Goal: Task Accomplishment & Management: Complete application form

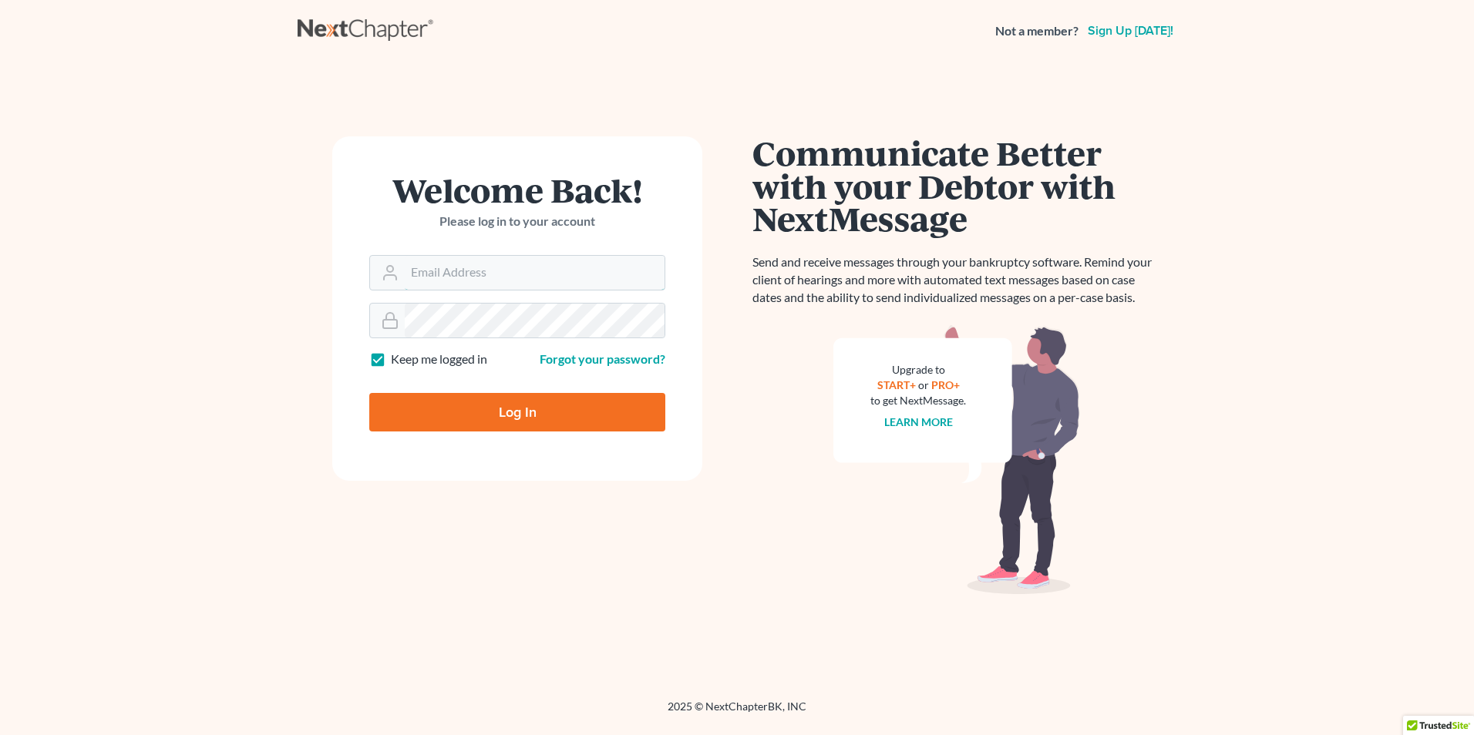
type input "[PERSON_NAME][EMAIL_ADDRESS][DOMAIN_NAME]"
click at [551, 416] on input "Log In" at bounding box center [517, 412] width 296 height 39
type input "Thinking..."
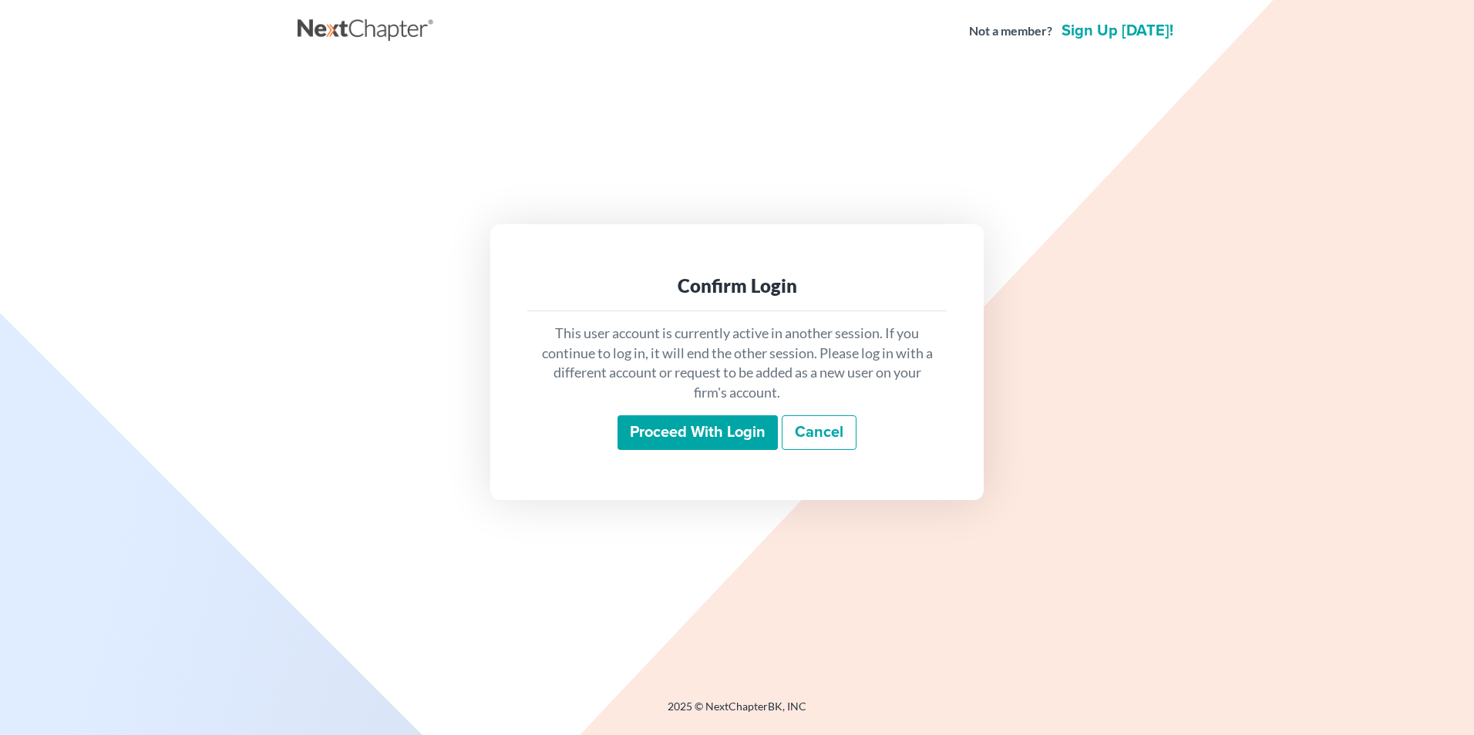
click at [673, 432] on input "Proceed with login" at bounding box center [698, 433] width 160 height 35
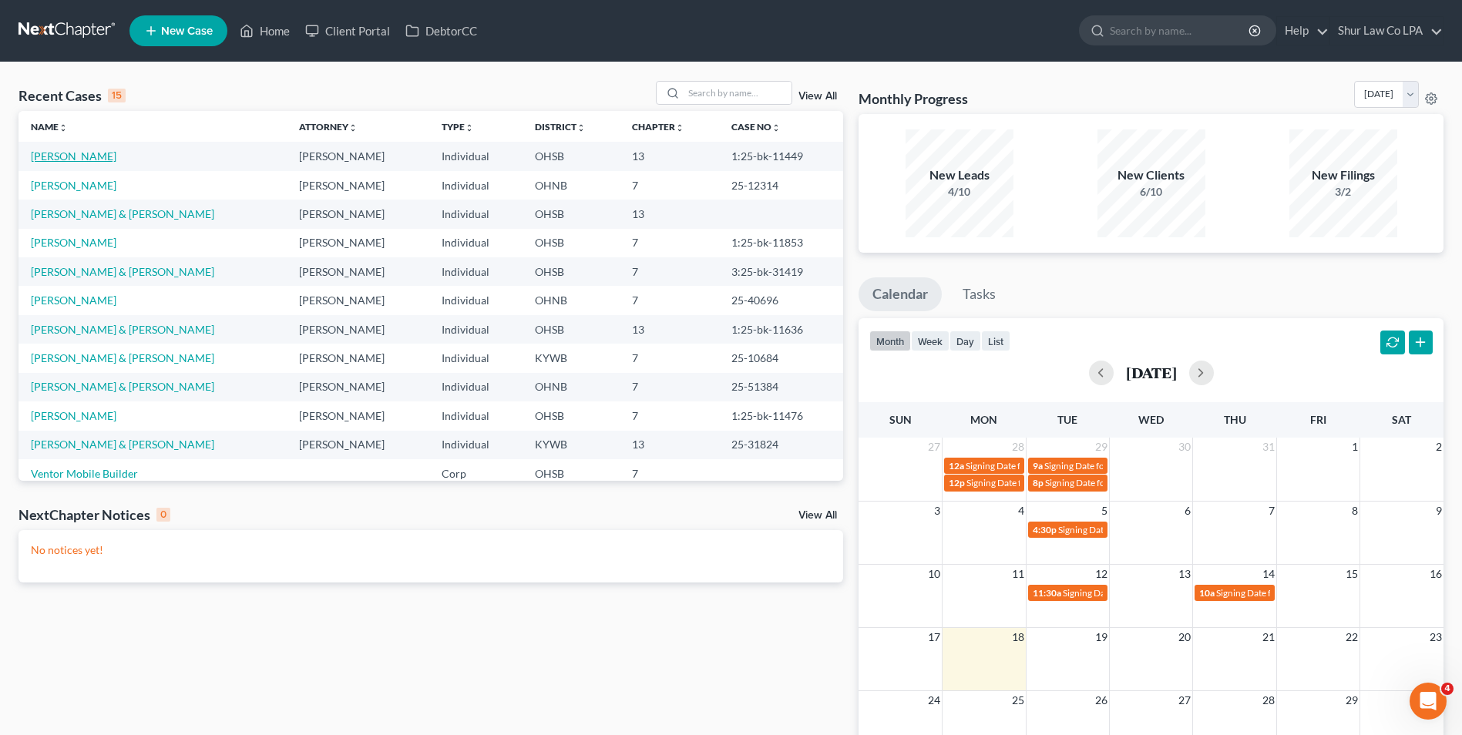
click at [78, 157] on link "Ghani, Faris" at bounding box center [74, 156] width 86 height 13
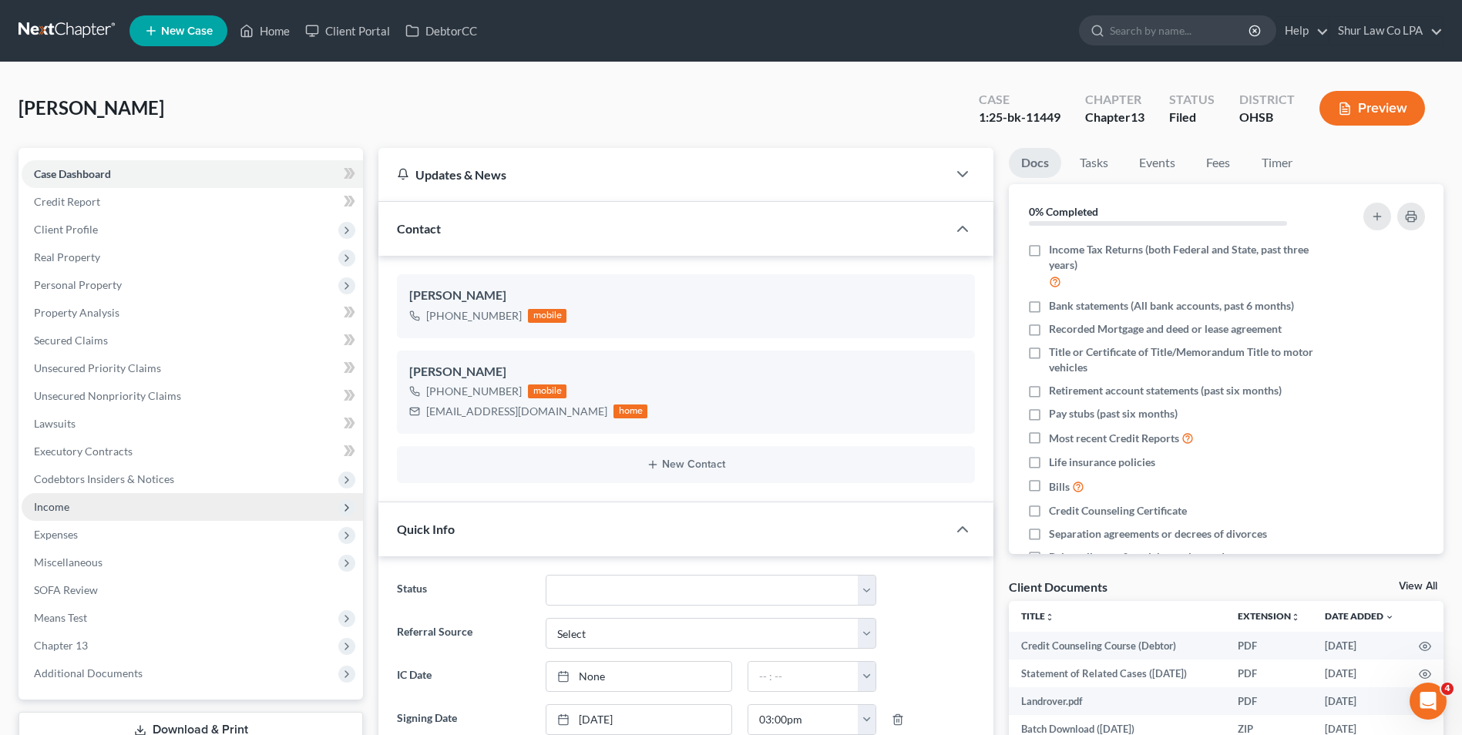
click at [79, 503] on span "Income" at bounding box center [193, 507] width 342 height 28
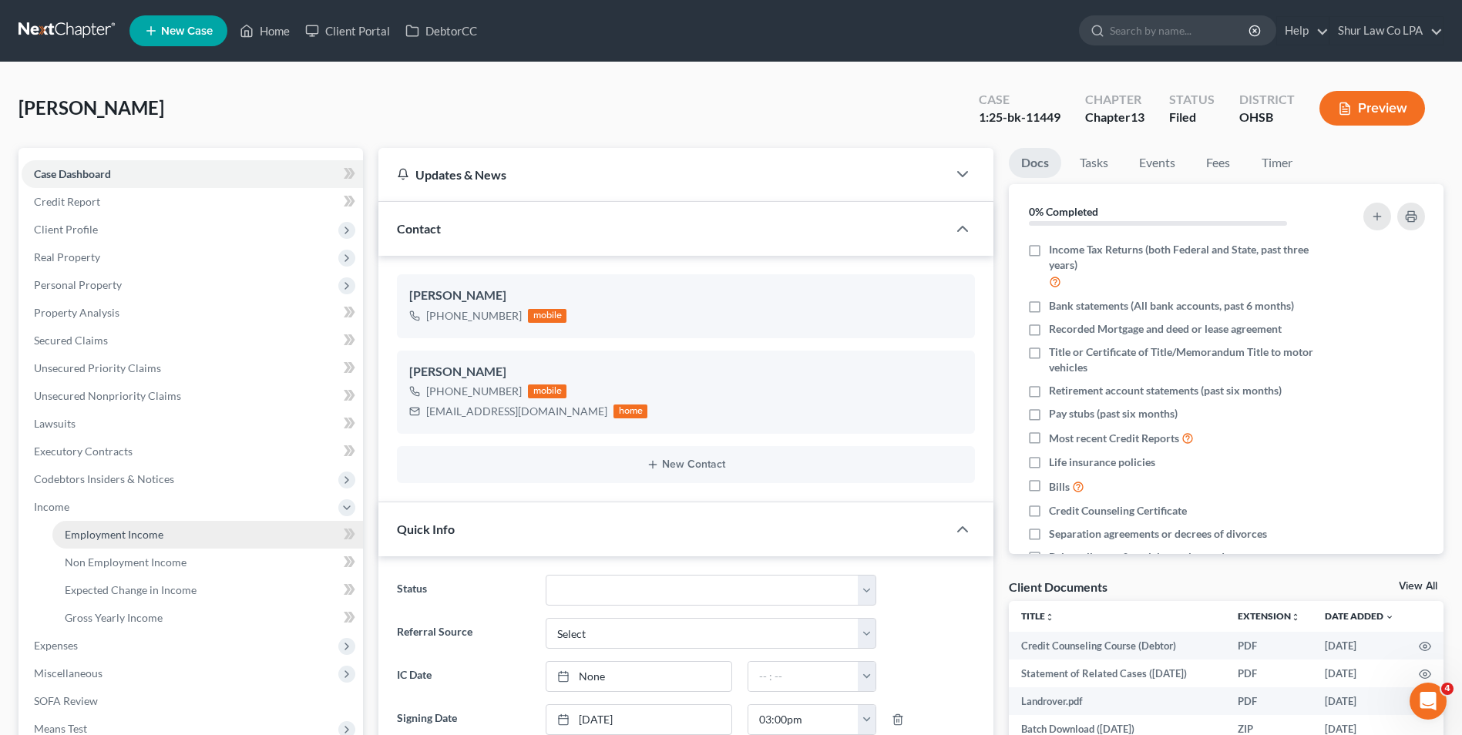
click at [90, 531] on span "Employment Income" at bounding box center [114, 534] width 99 height 13
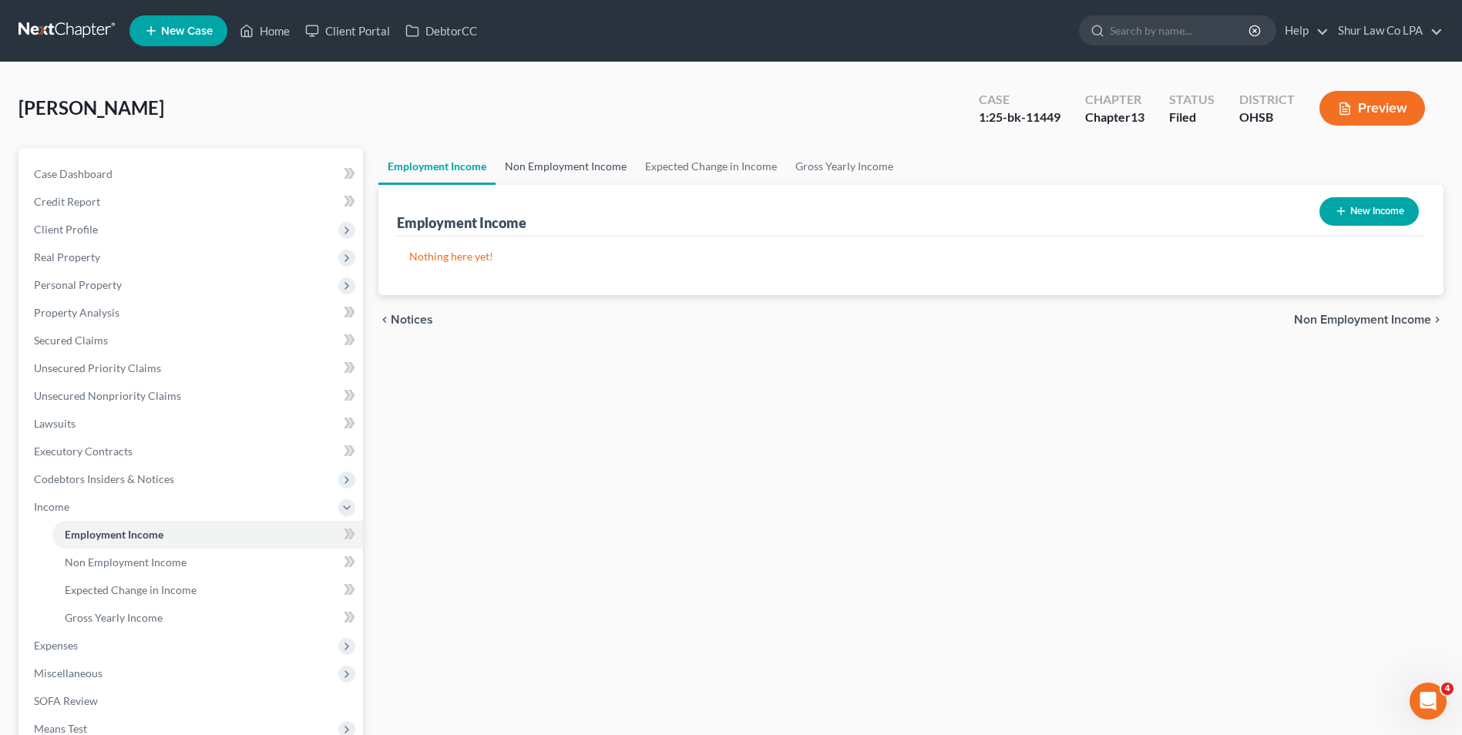
click at [531, 170] on link "Non Employment Income" at bounding box center [566, 166] width 140 height 37
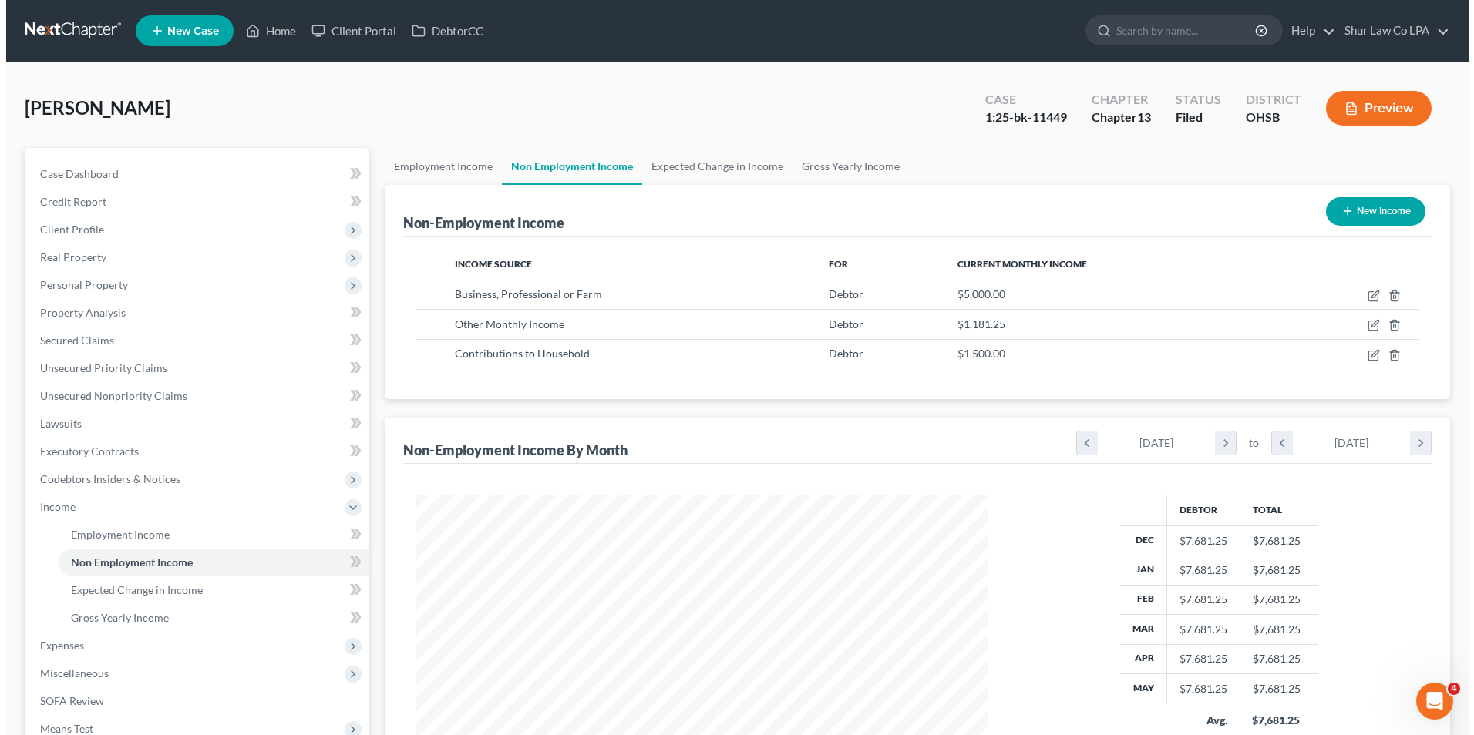
scroll to position [286, 603]
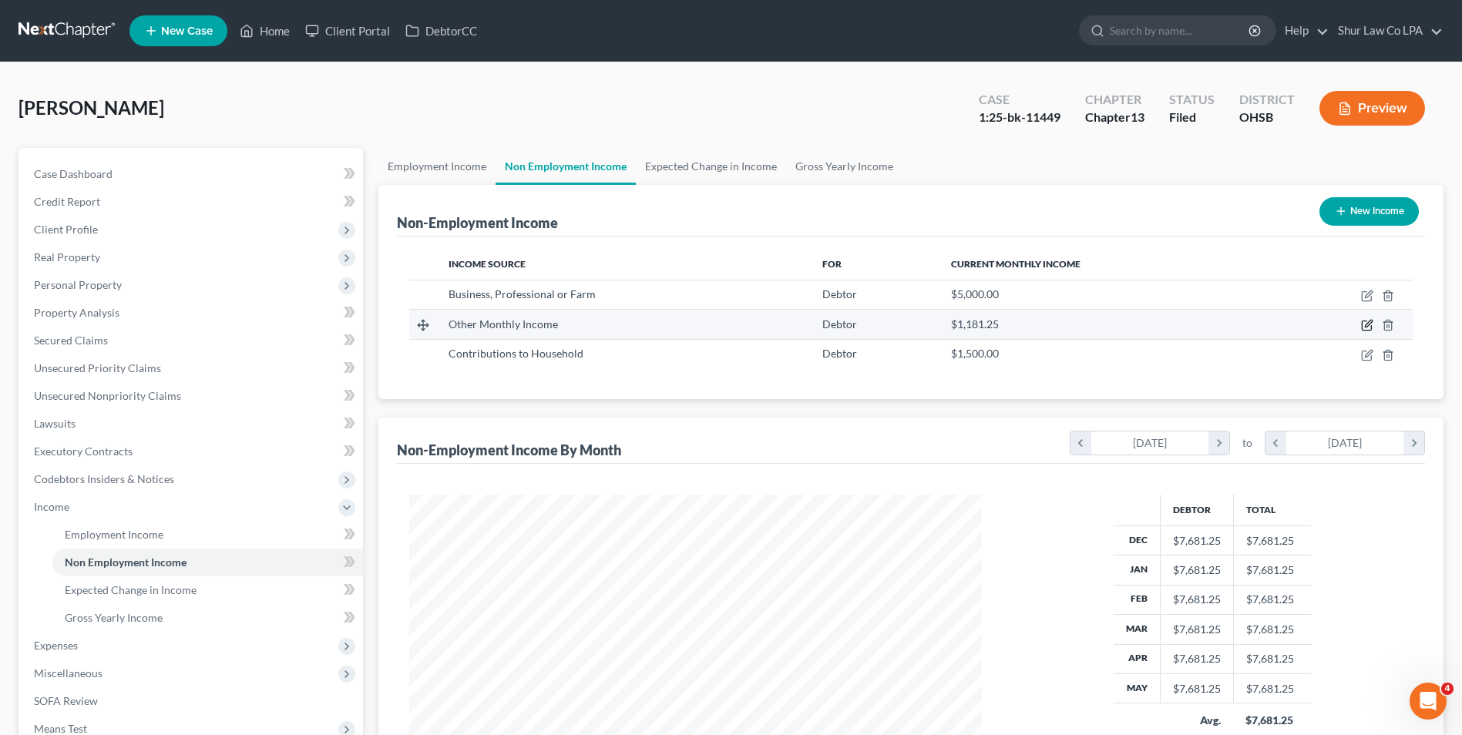
click at [1365, 325] on icon "button" at bounding box center [1367, 325] width 12 height 12
select select "13"
select select "0"
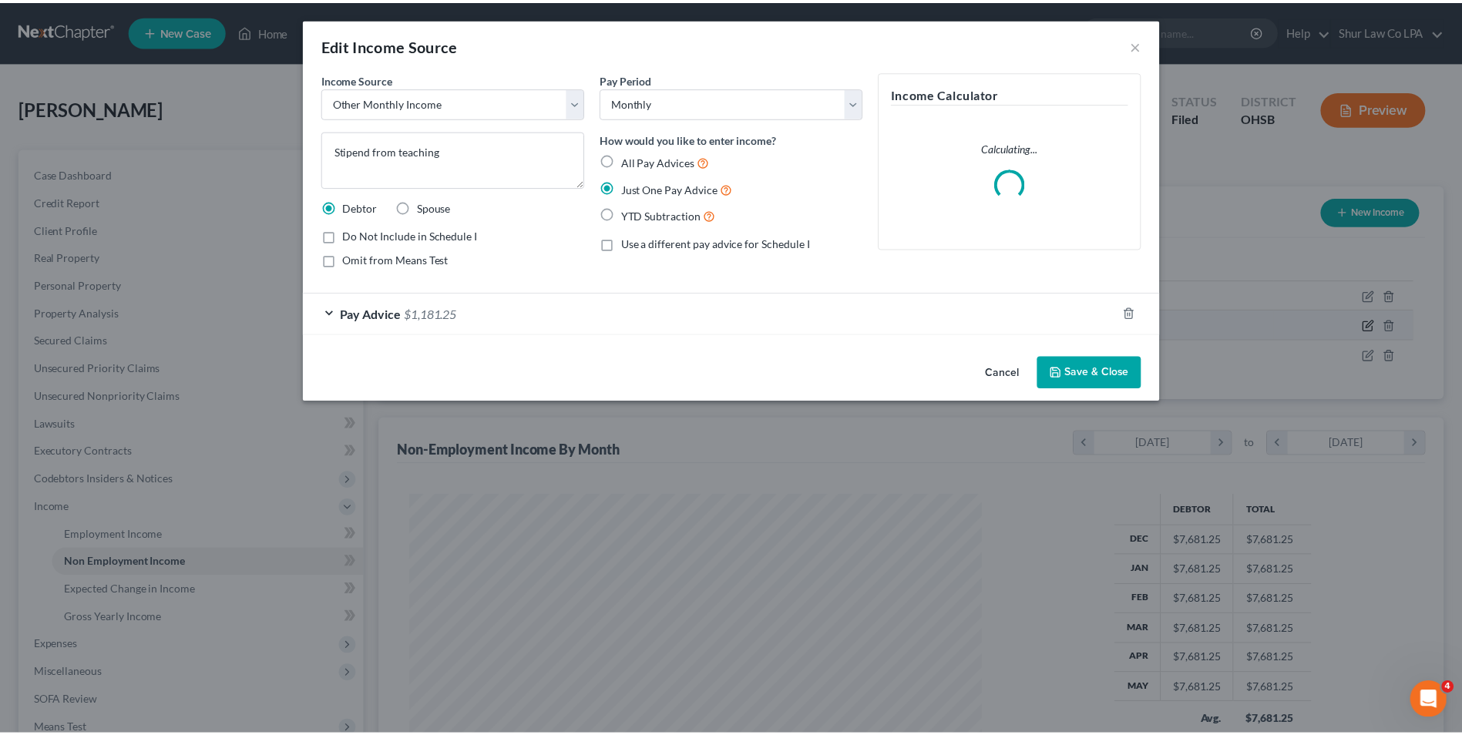
scroll to position [288, 609]
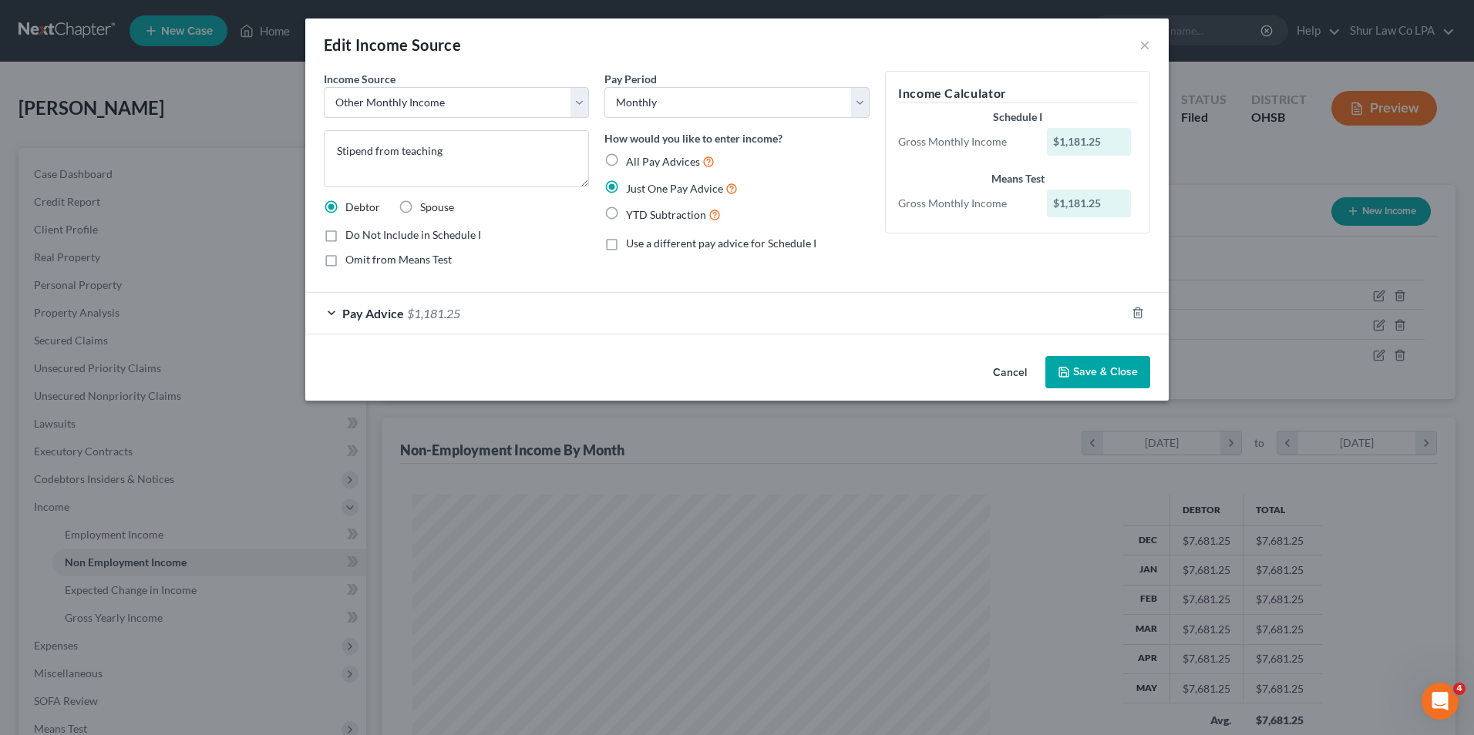
click at [333, 313] on div "Pay Advice $1,181.25" at bounding box center [715, 313] width 820 height 41
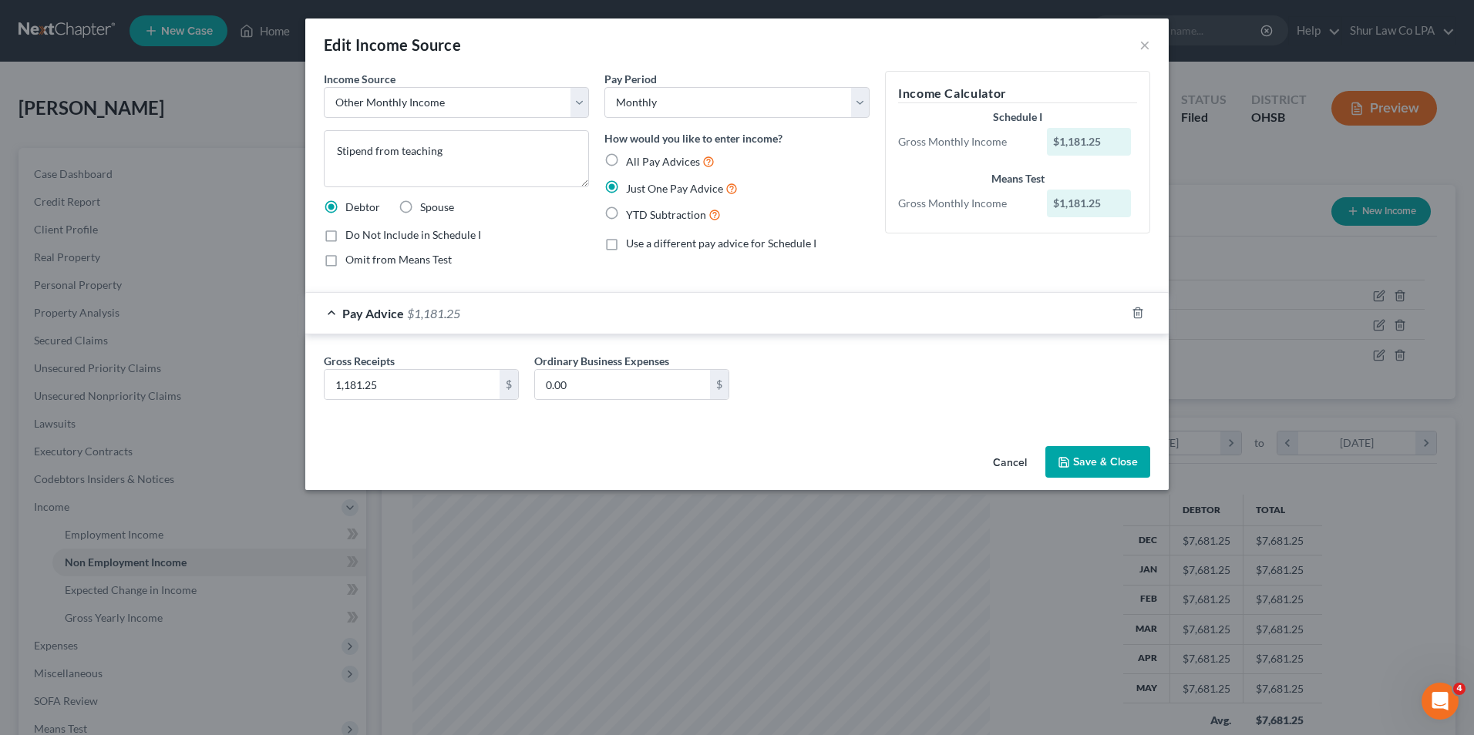
click at [1127, 462] on button "Save & Close" at bounding box center [1097, 462] width 105 height 32
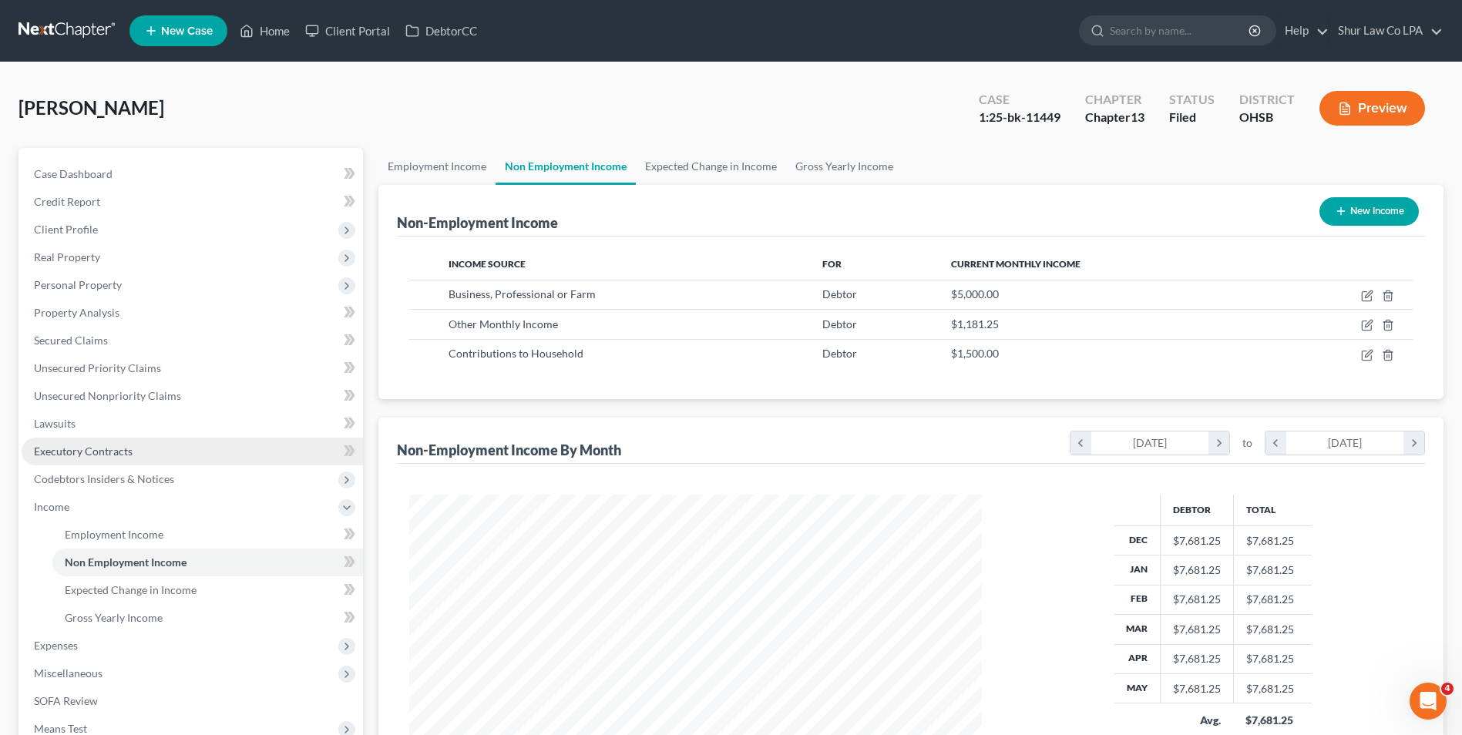
scroll to position [223, 0]
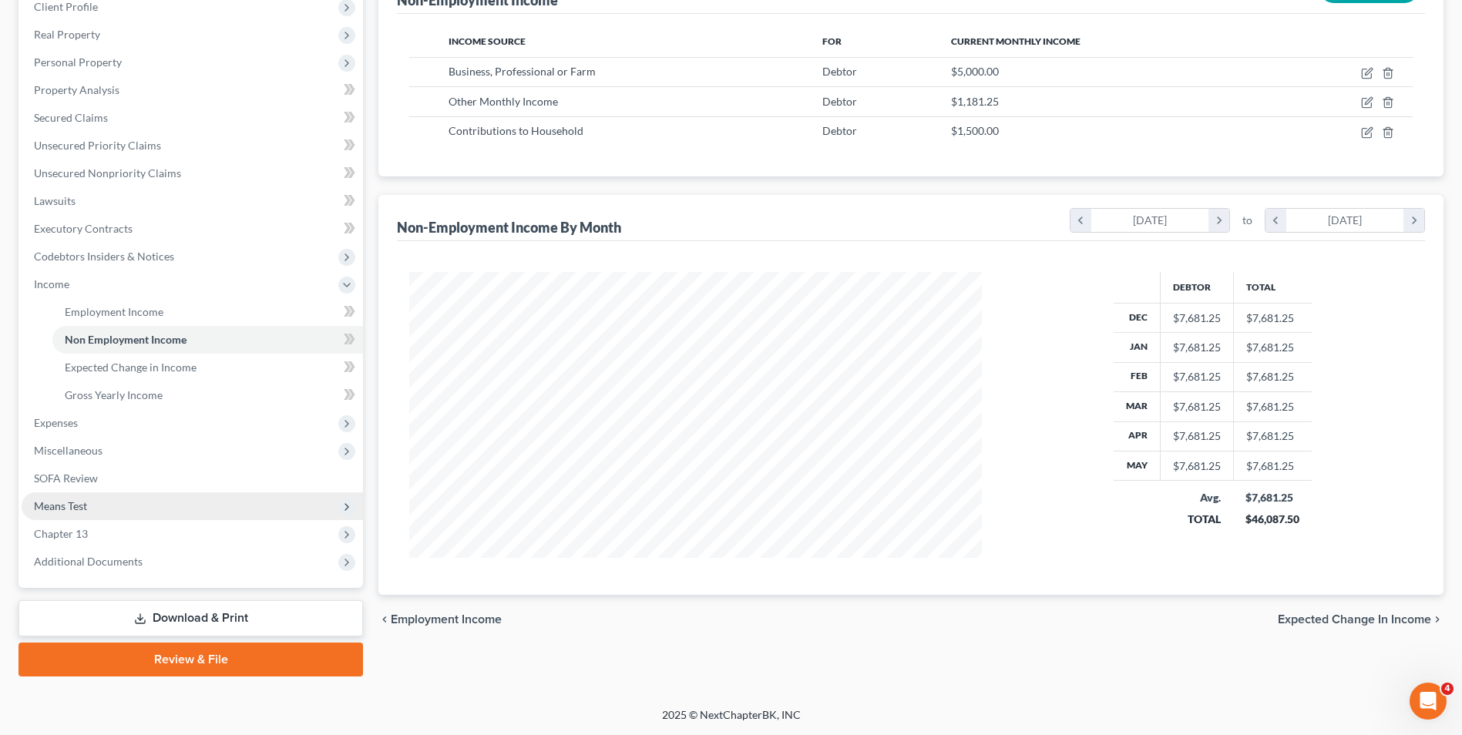
click at [101, 509] on span "Means Test" at bounding box center [193, 507] width 342 height 28
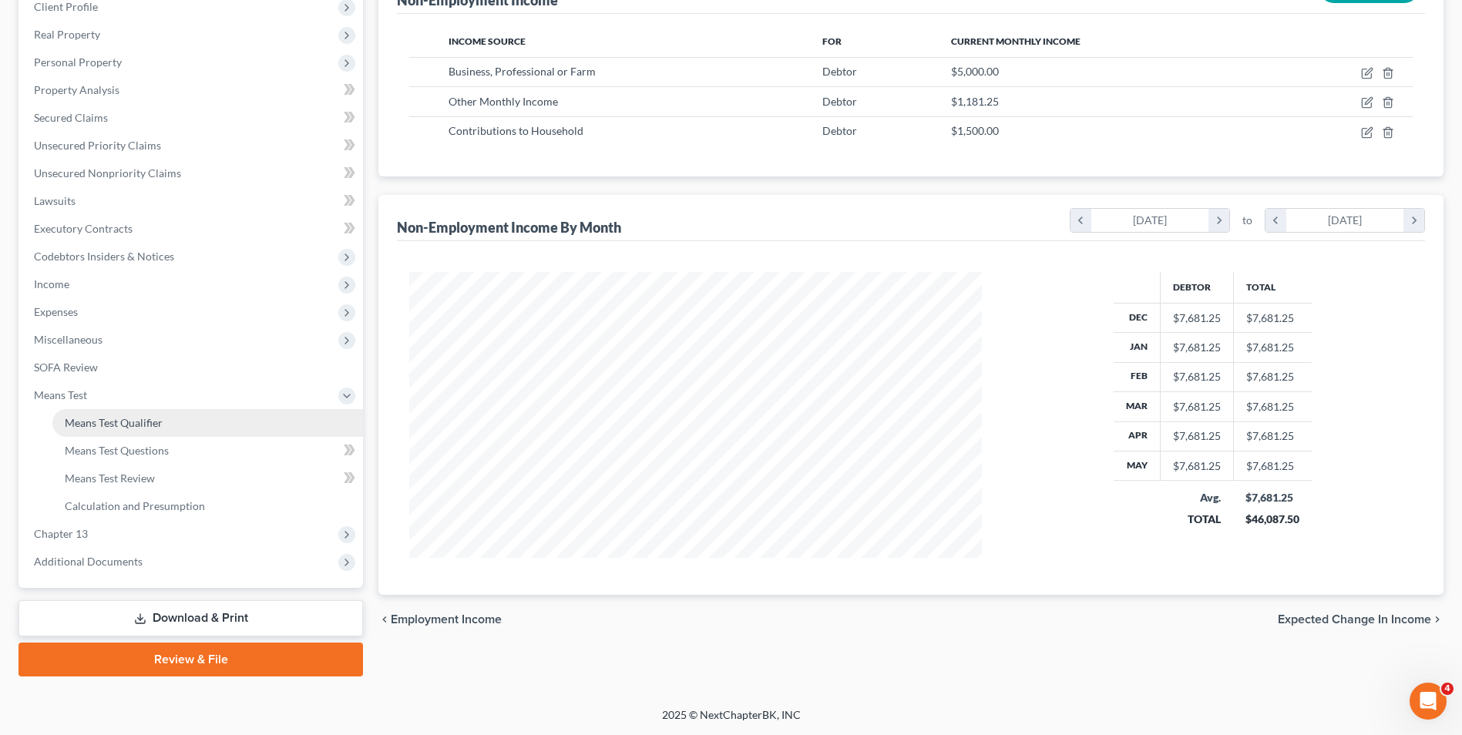
click at [128, 417] on span "Means Test Qualifier" at bounding box center [114, 422] width 98 height 13
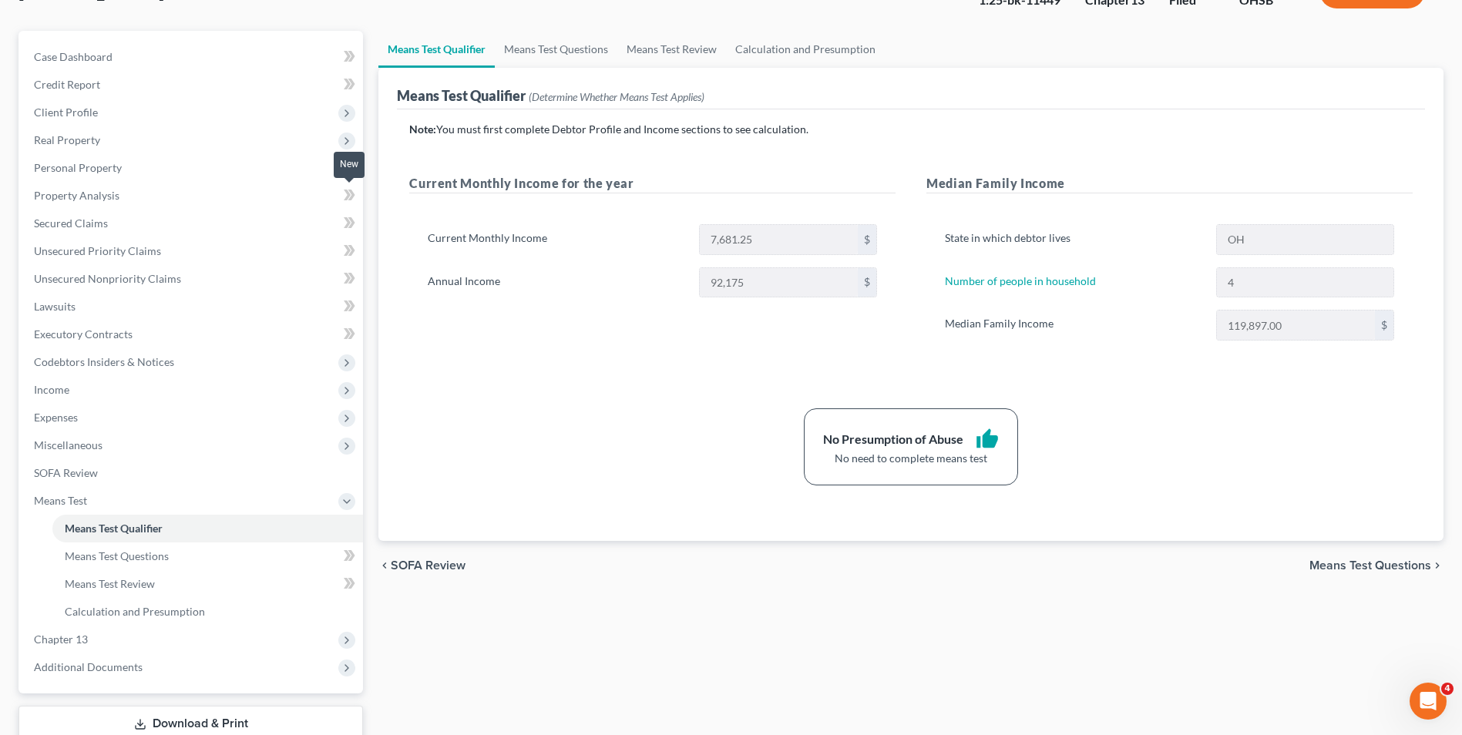
scroll to position [223, 0]
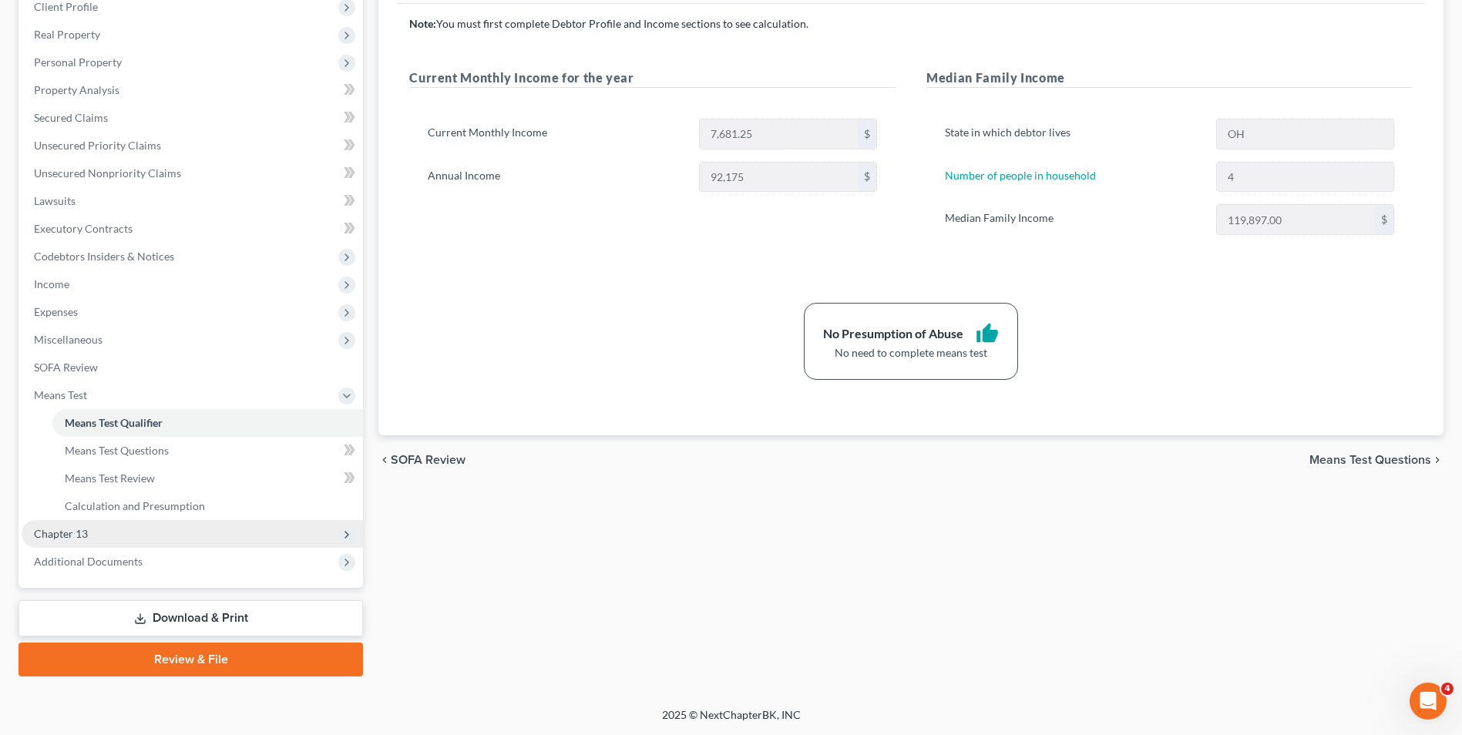
click at [106, 528] on span "Chapter 13" at bounding box center [193, 534] width 342 height 28
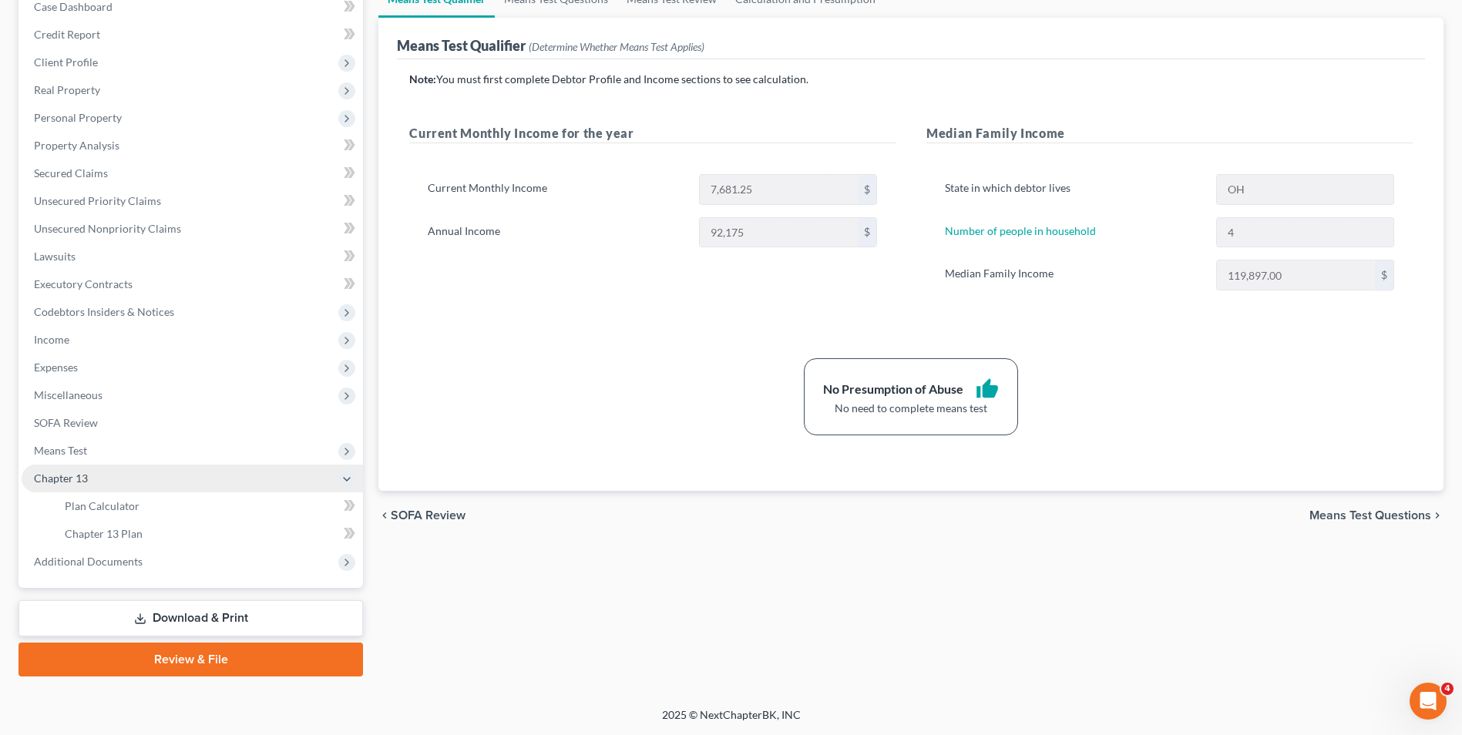
scroll to position [167, 0]
click at [82, 448] on span "Means Test" at bounding box center [60, 450] width 53 height 13
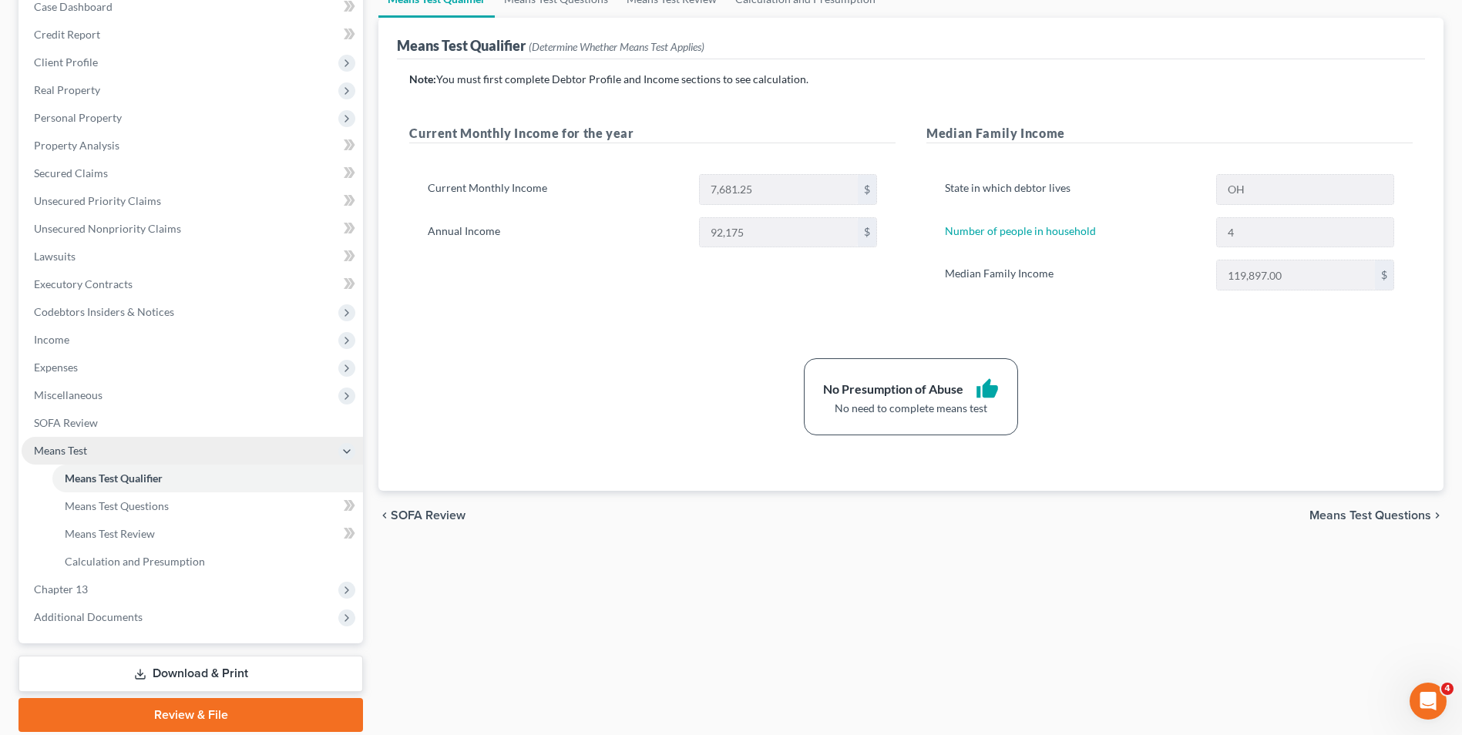
scroll to position [223, 0]
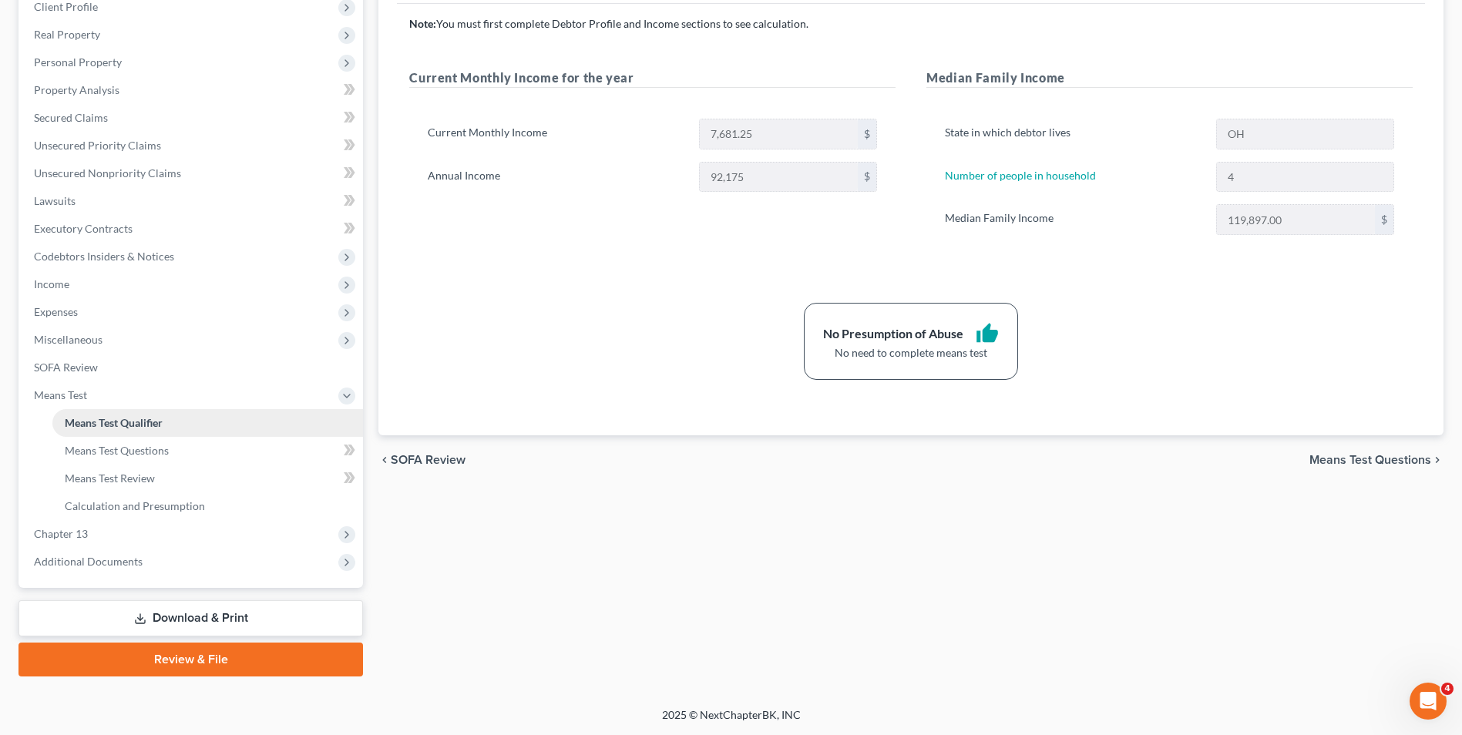
click at [98, 424] on span "Means Test Qualifier" at bounding box center [114, 422] width 98 height 13
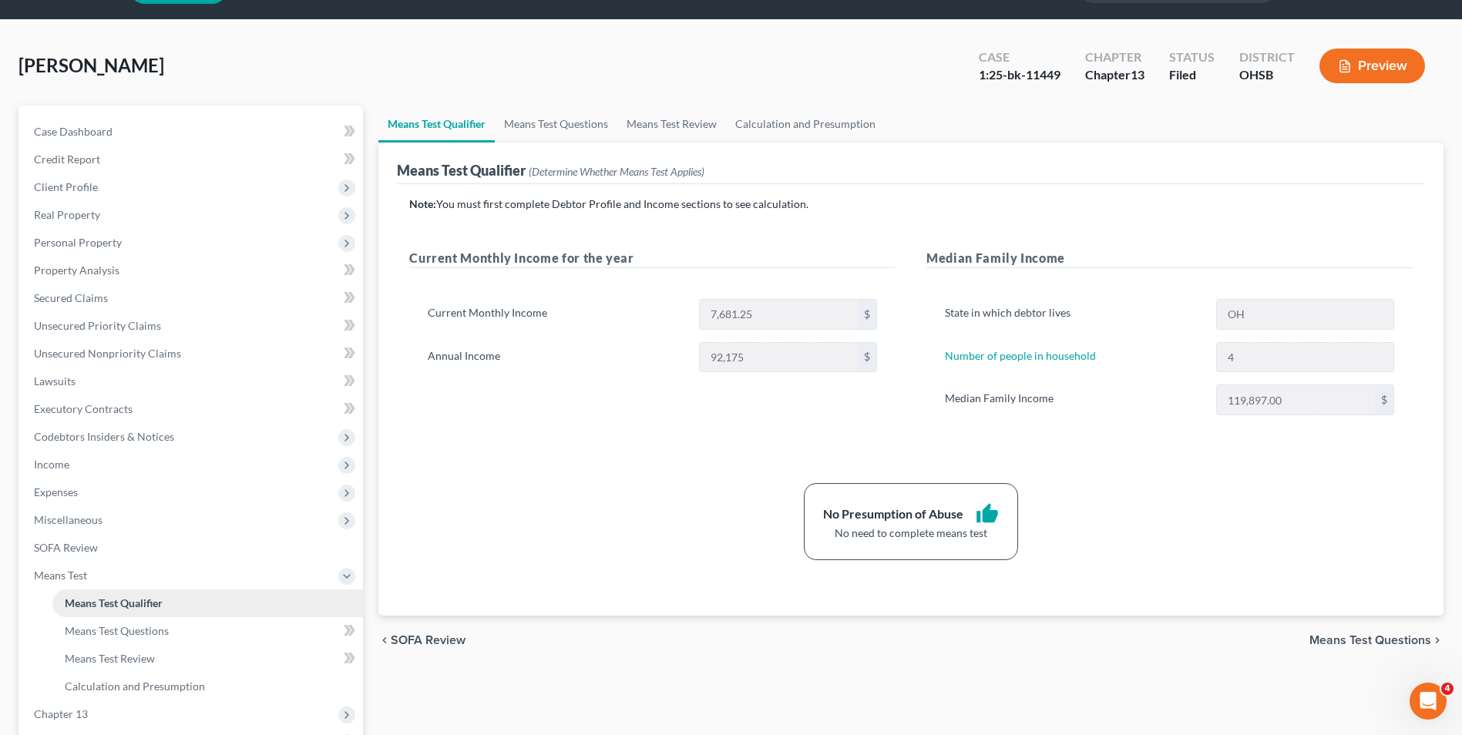
scroll to position [77, 0]
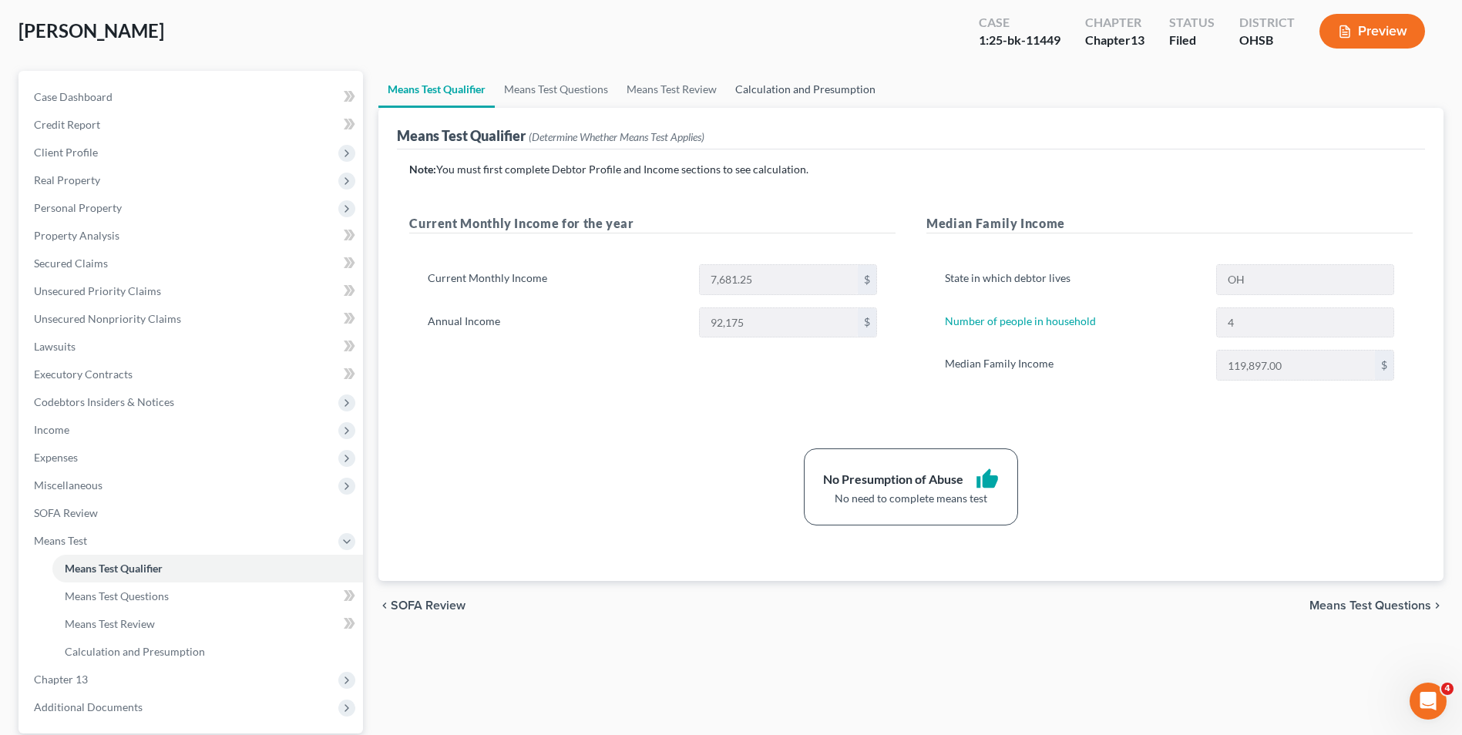
click at [840, 82] on link "Calculation and Presumption" at bounding box center [805, 89] width 159 height 37
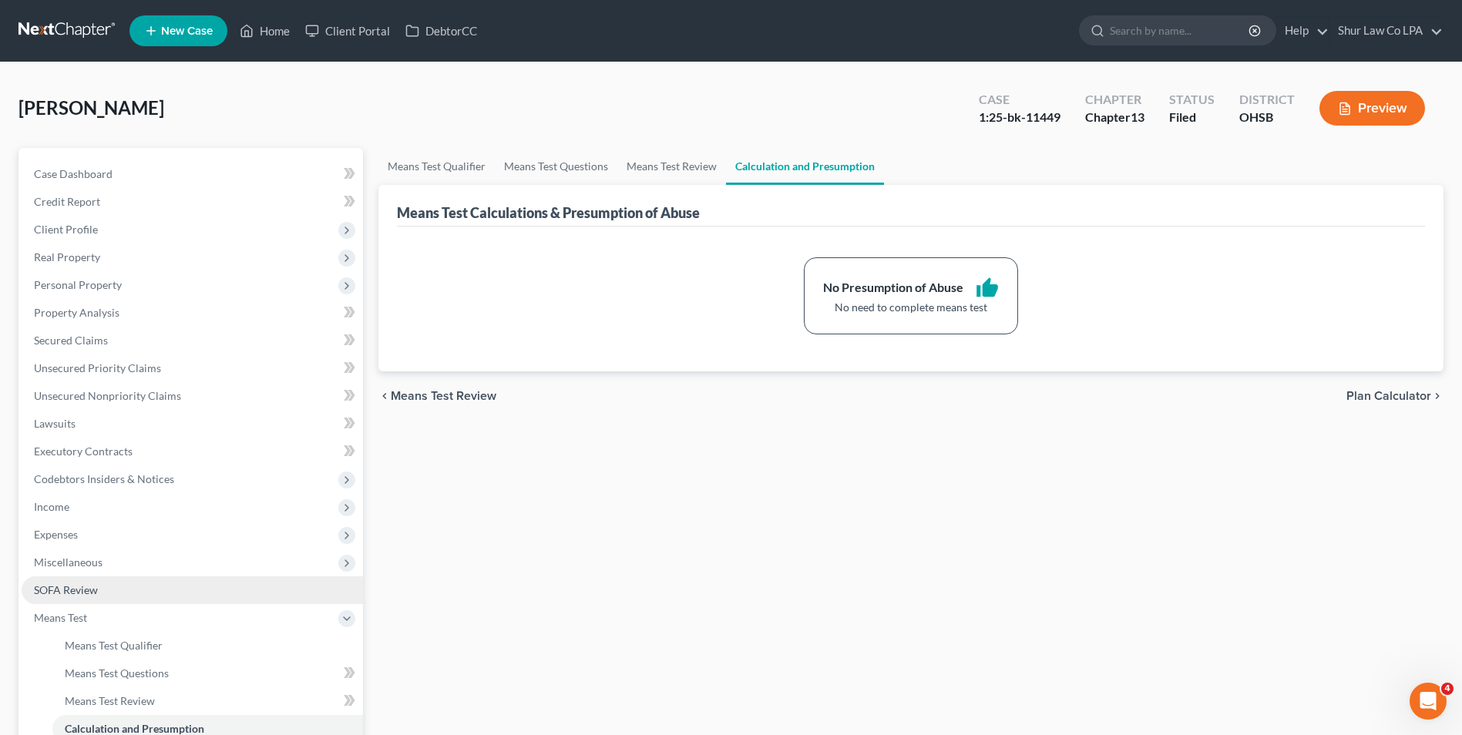
click at [86, 594] on span "SOFA Review" at bounding box center [66, 590] width 64 height 13
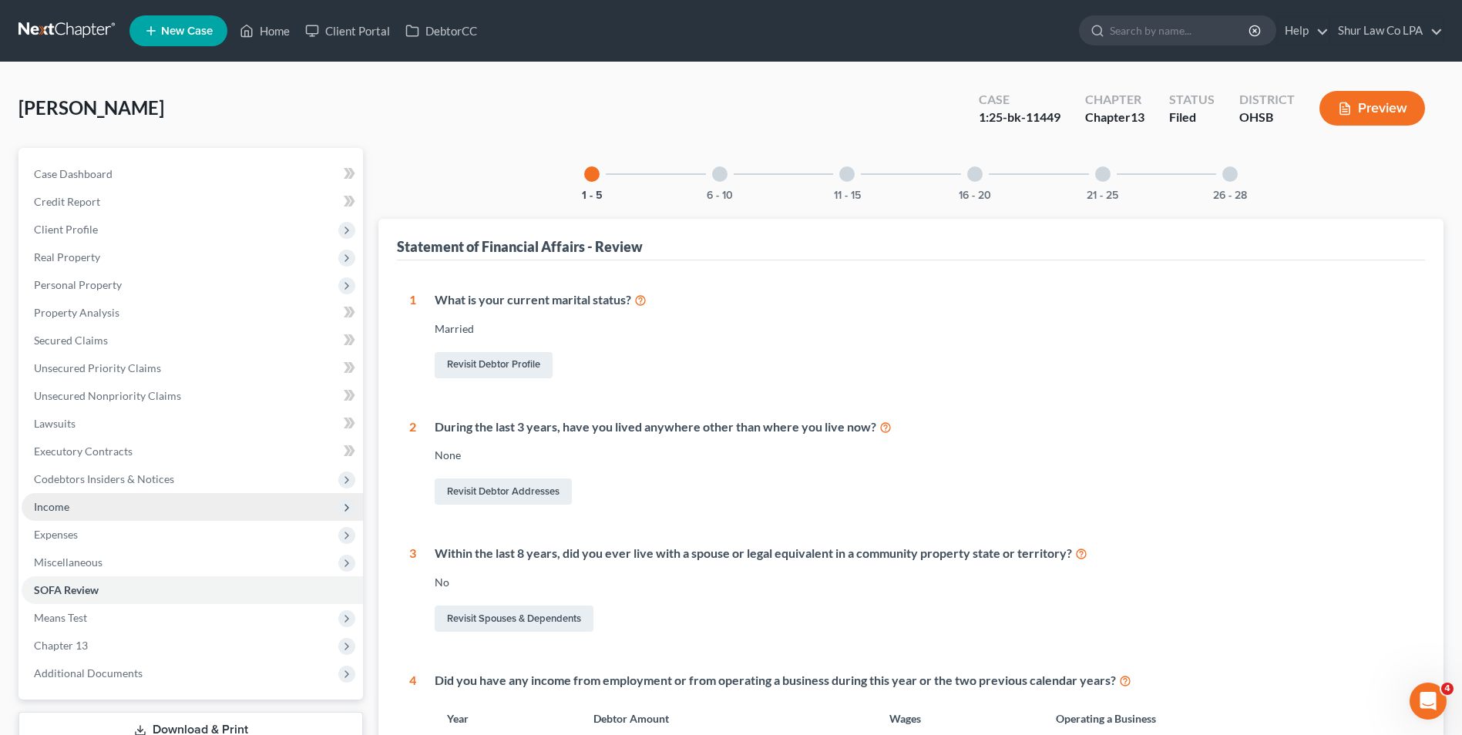
click at [101, 502] on span "Income" at bounding box center [193, 507] width 342 height 28
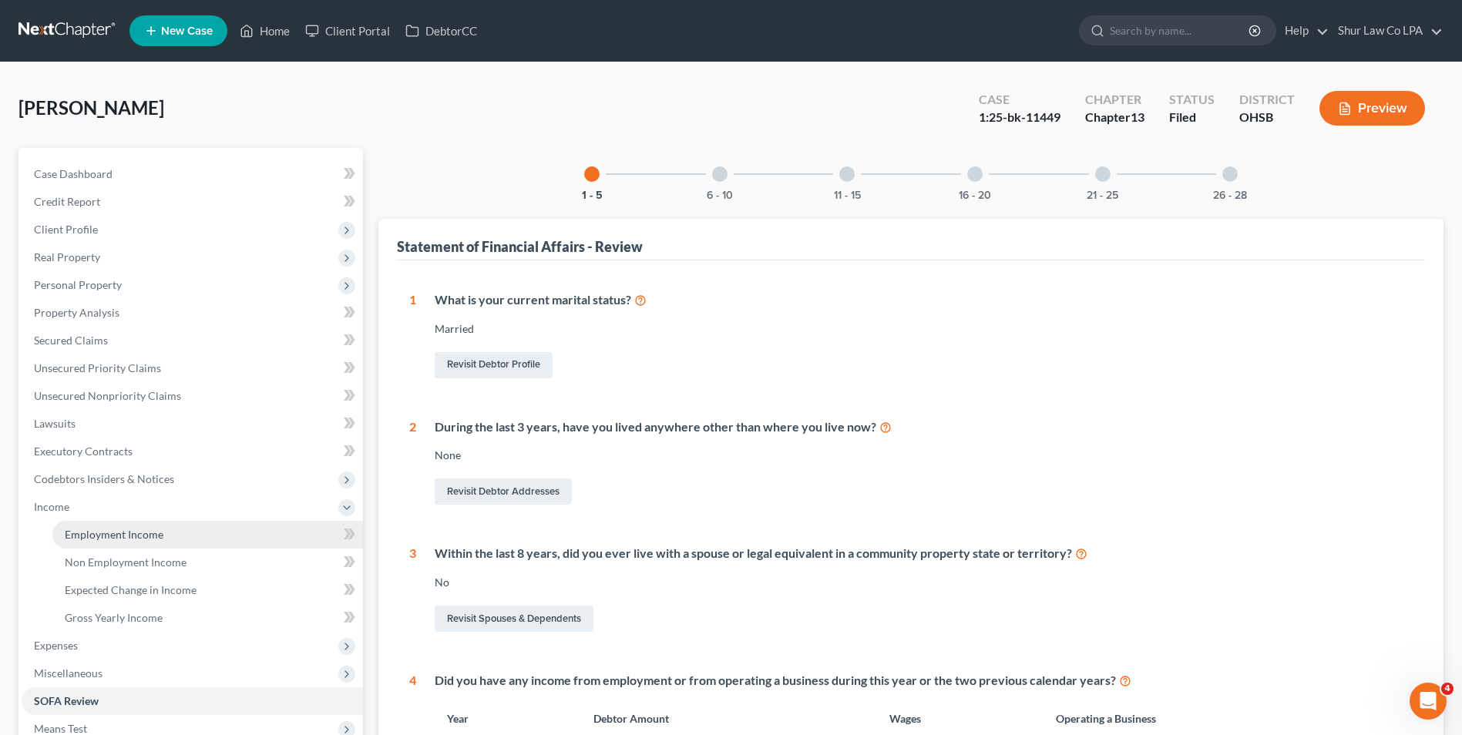
click at [113, 533] on span "Employment Income" at bounding box center [114, 534] width 99 height 13
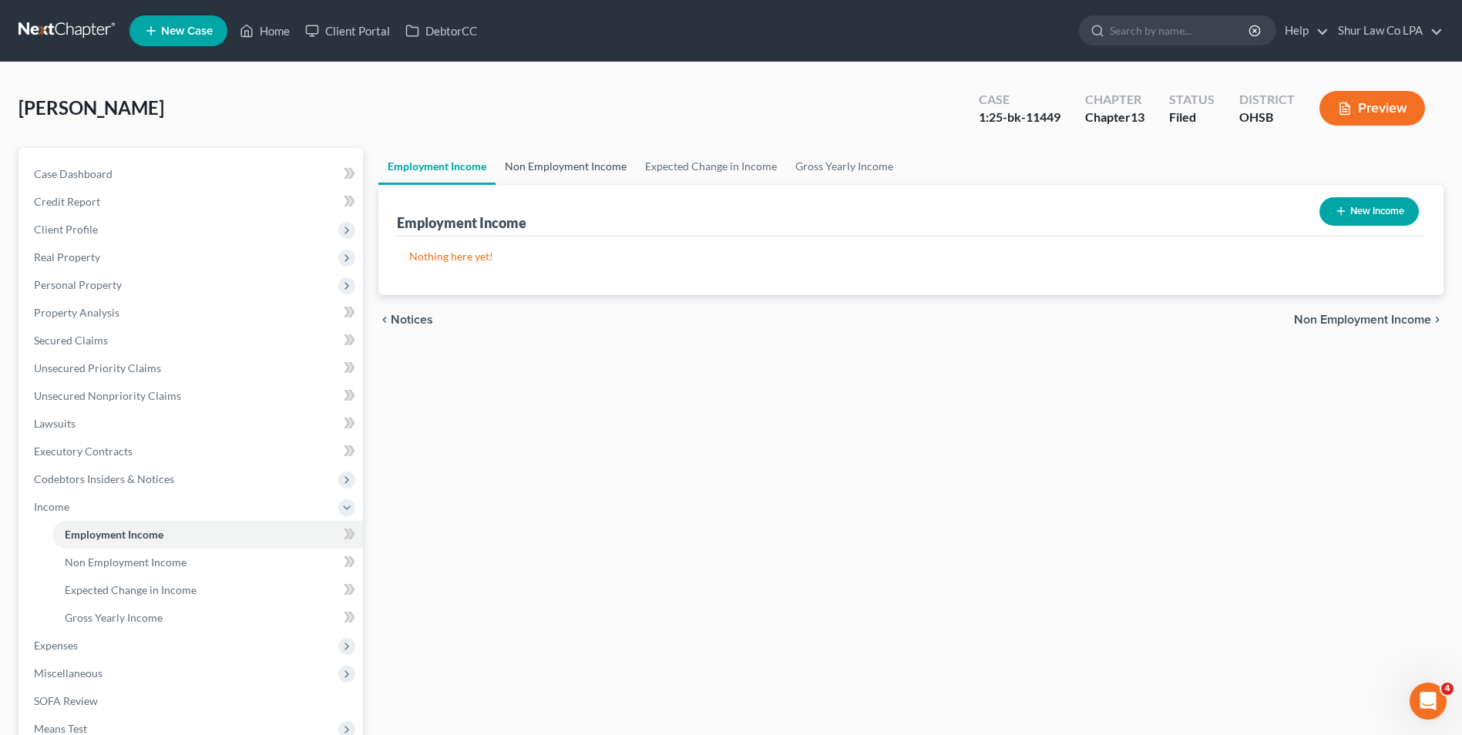
click at [580, 164] on link "Non Employment Income" at bounding box center [566, 166] width 140 height 37
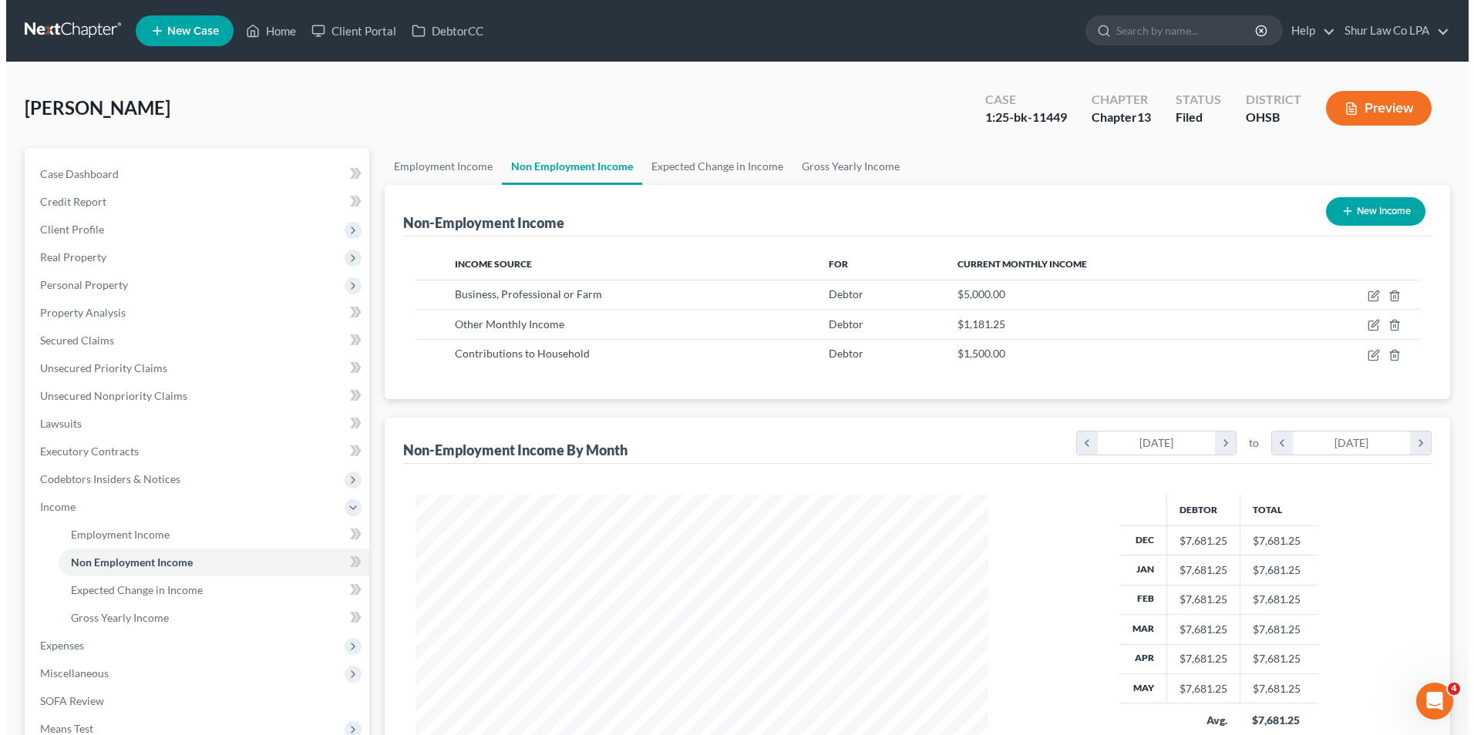
scroll to position [286, 603]
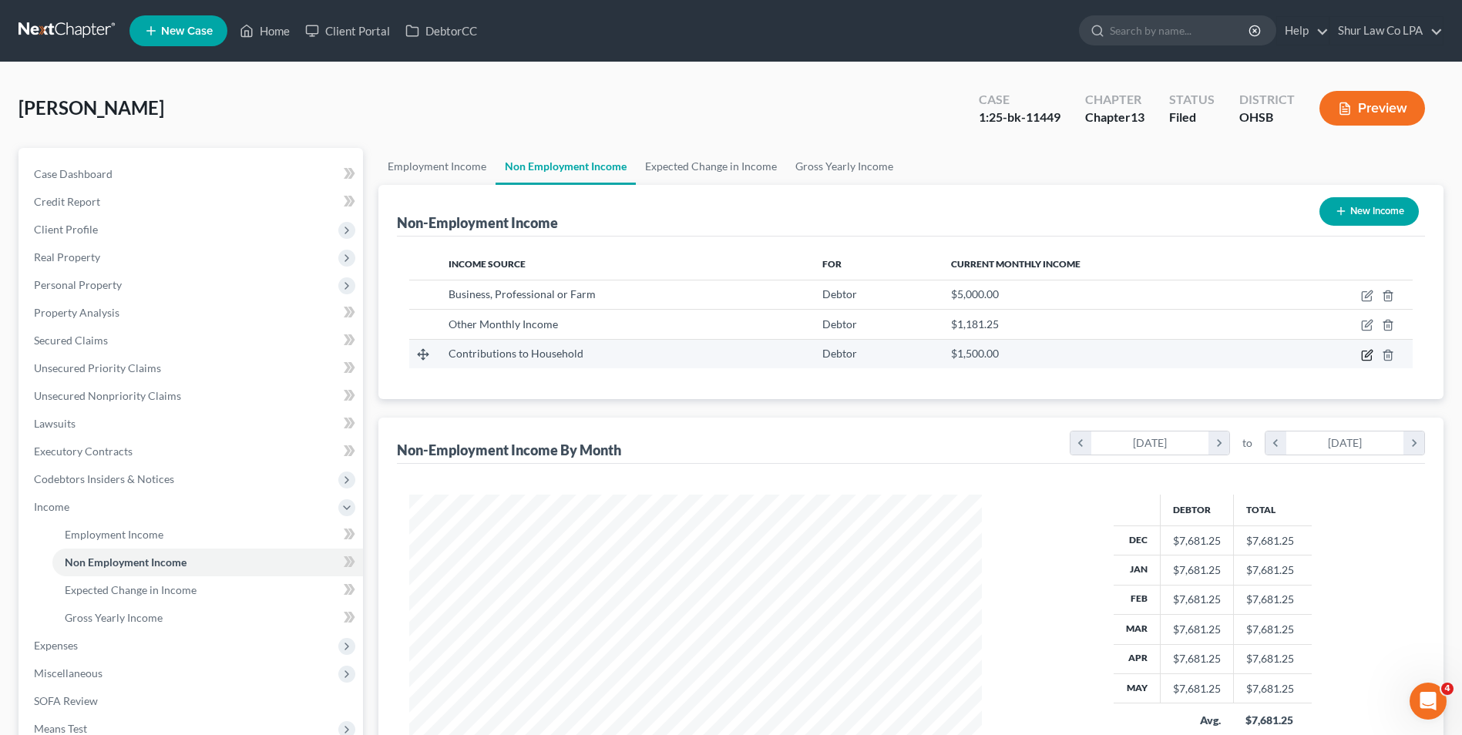
click at [1371, 360] on icon "button" at bounding box center [1366, 355] width 9 height 9
select select "8"
select select "0"
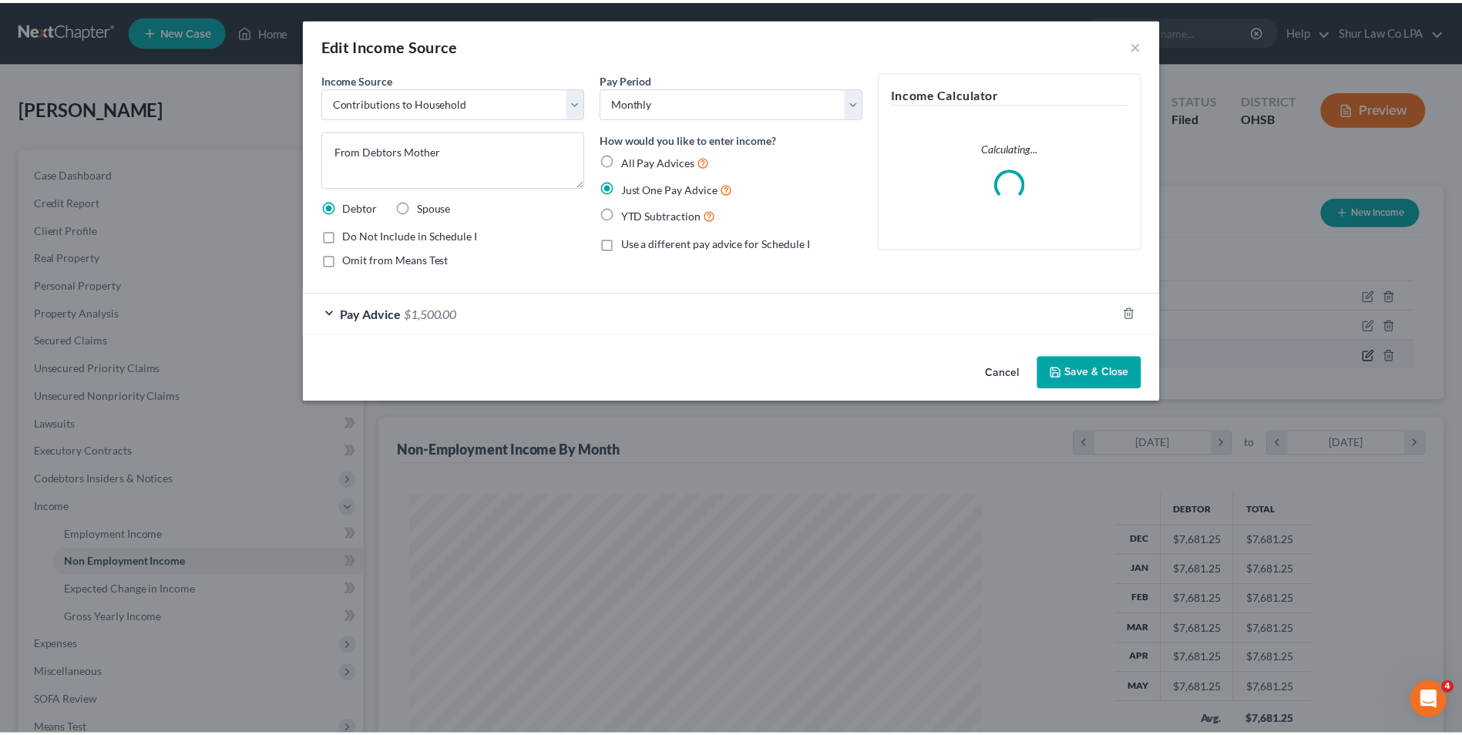
scroll to position [288, 609]
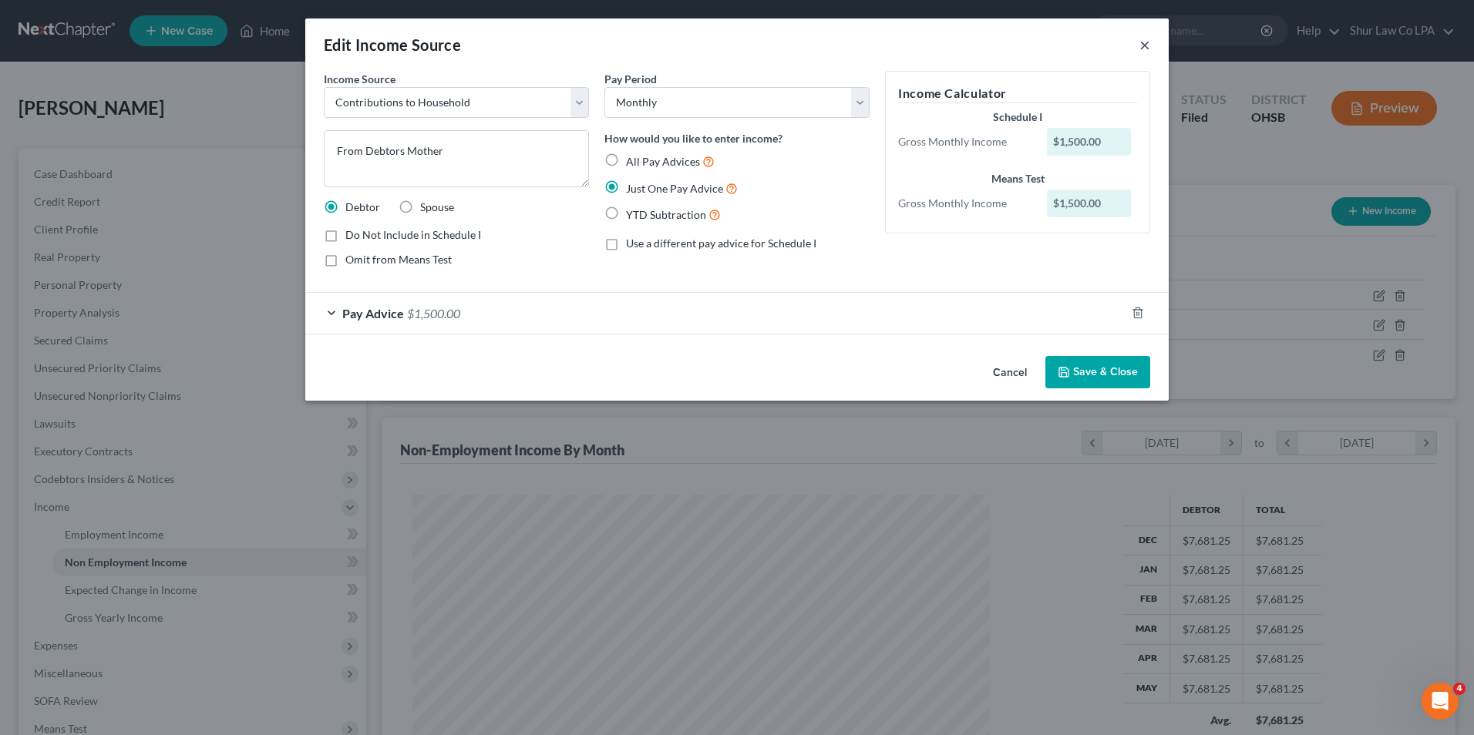
click at [1145, 43] on button "×" at bounding box center [1144, 44] width 11 height 19
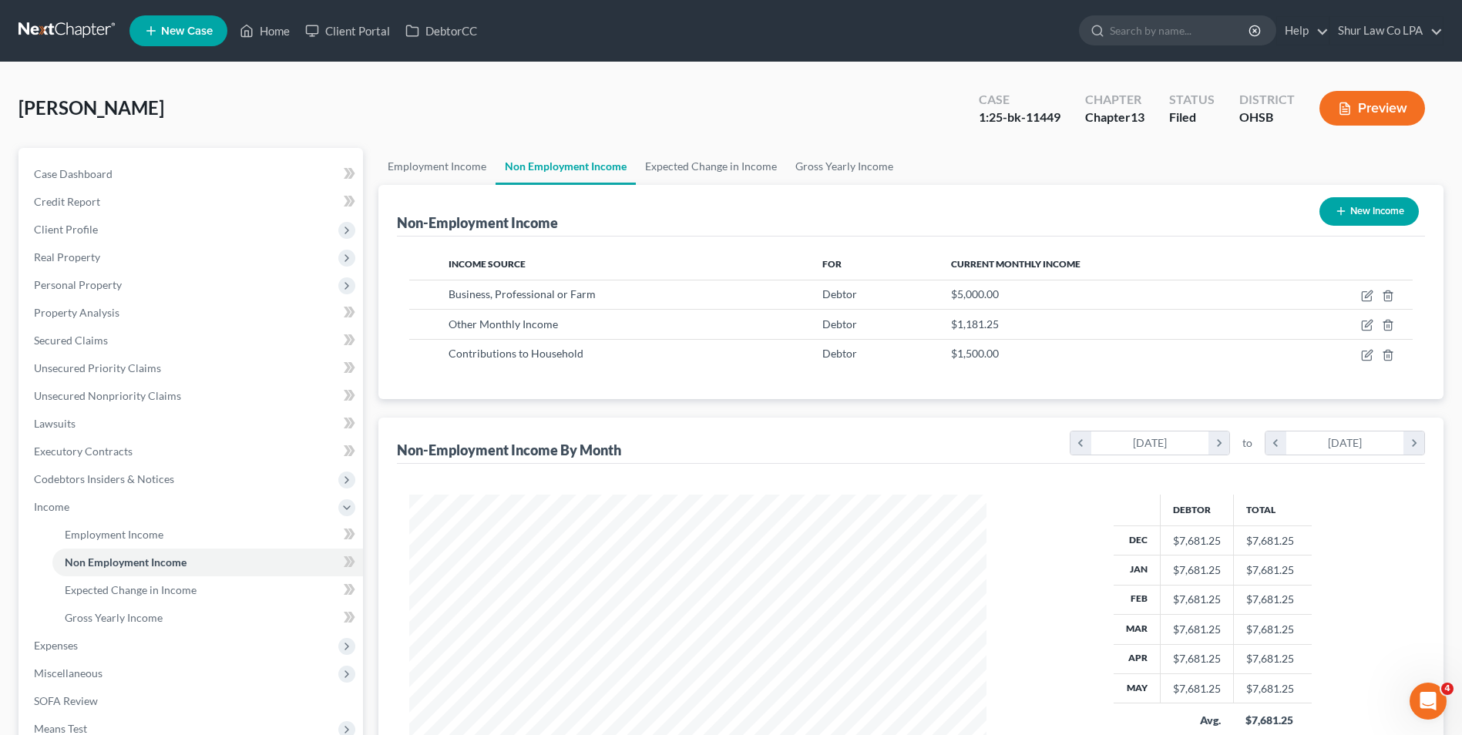
scroll to position [770650, 770333]
click at [52, 229] on span "Client Profile" at bounding box center [66, 229] width 64 height 13
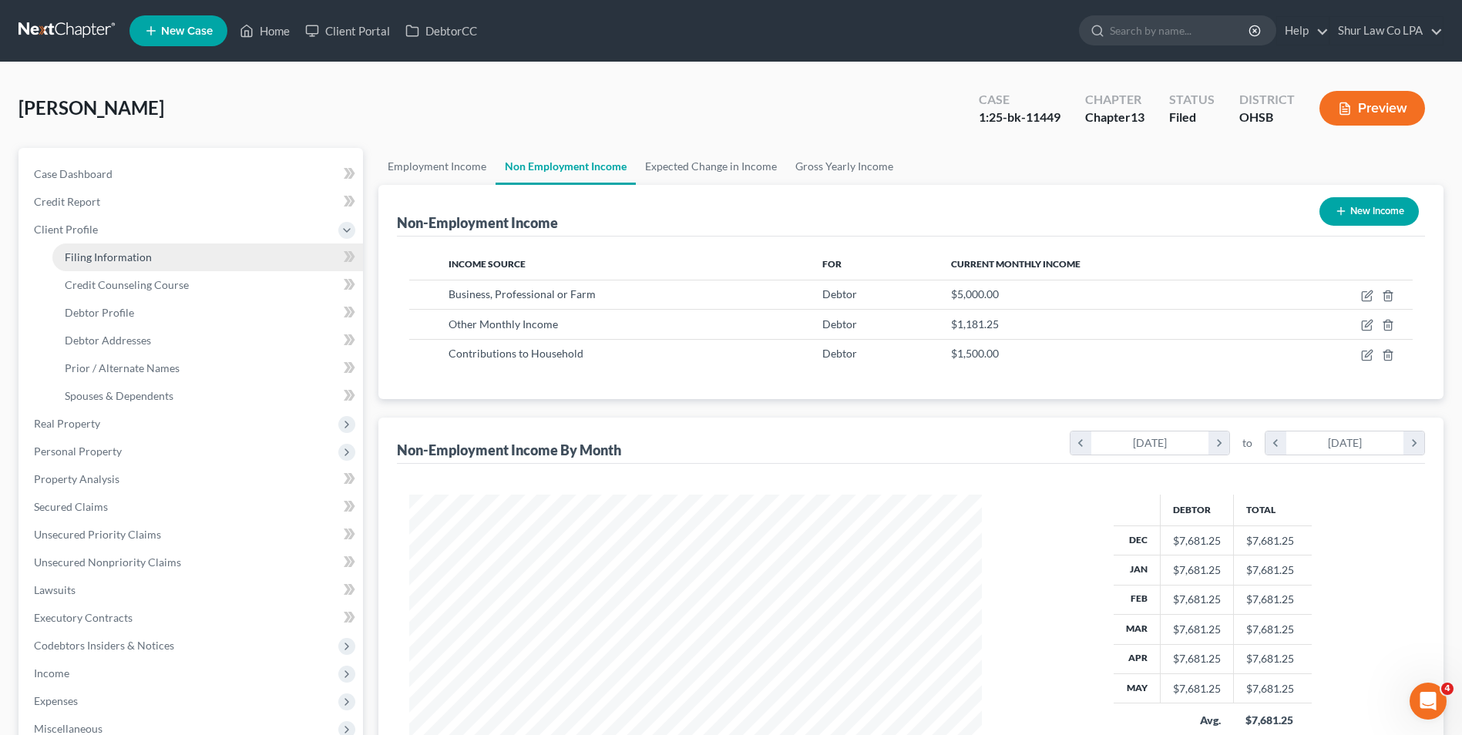
click at [86, 259] on span "Filing Information" at bounding box center [108, 257] width 87 height 13
select select "1"
select select "0"
select select "3"
select select "36"
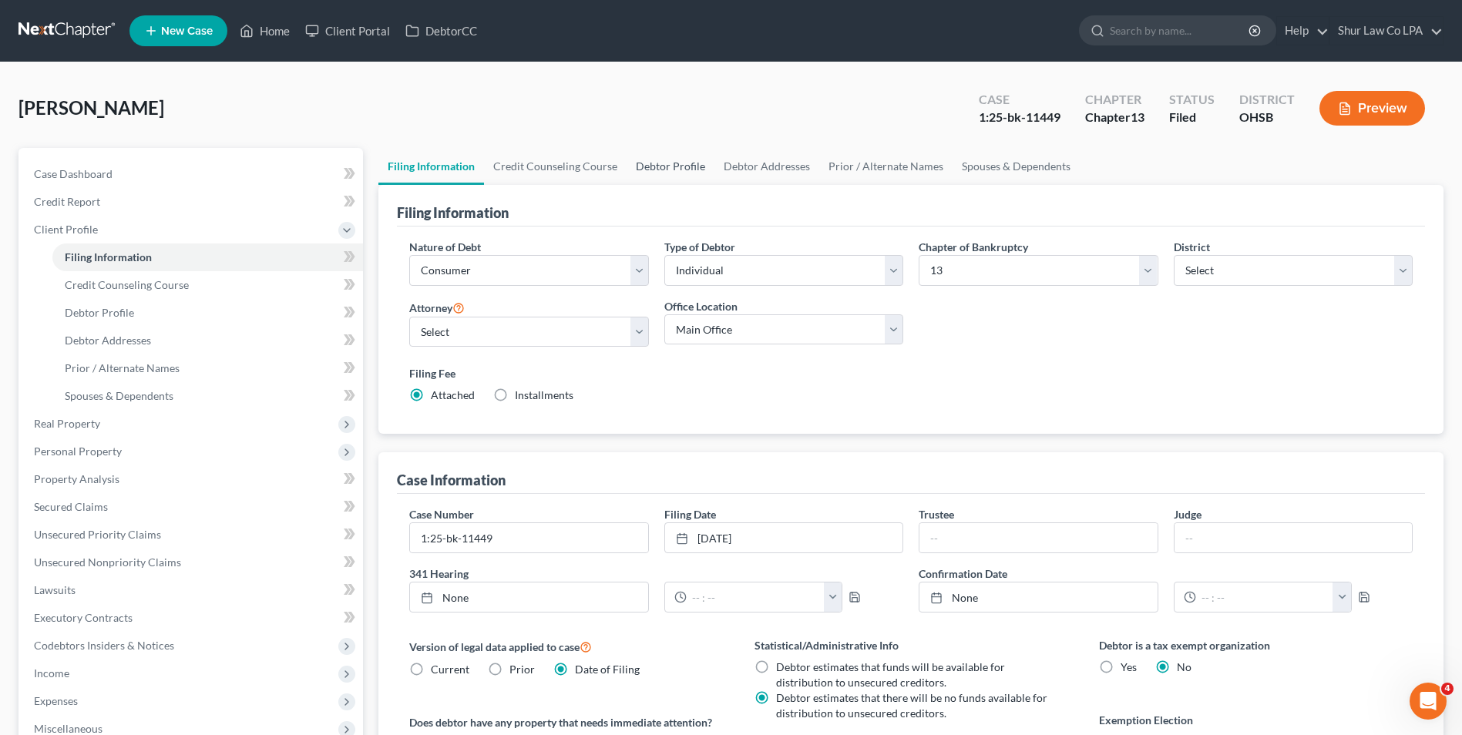
click at [653, 171] on link "Debtor Profile" at bounding box center [671, 166] width 88 height 37
select select "1"
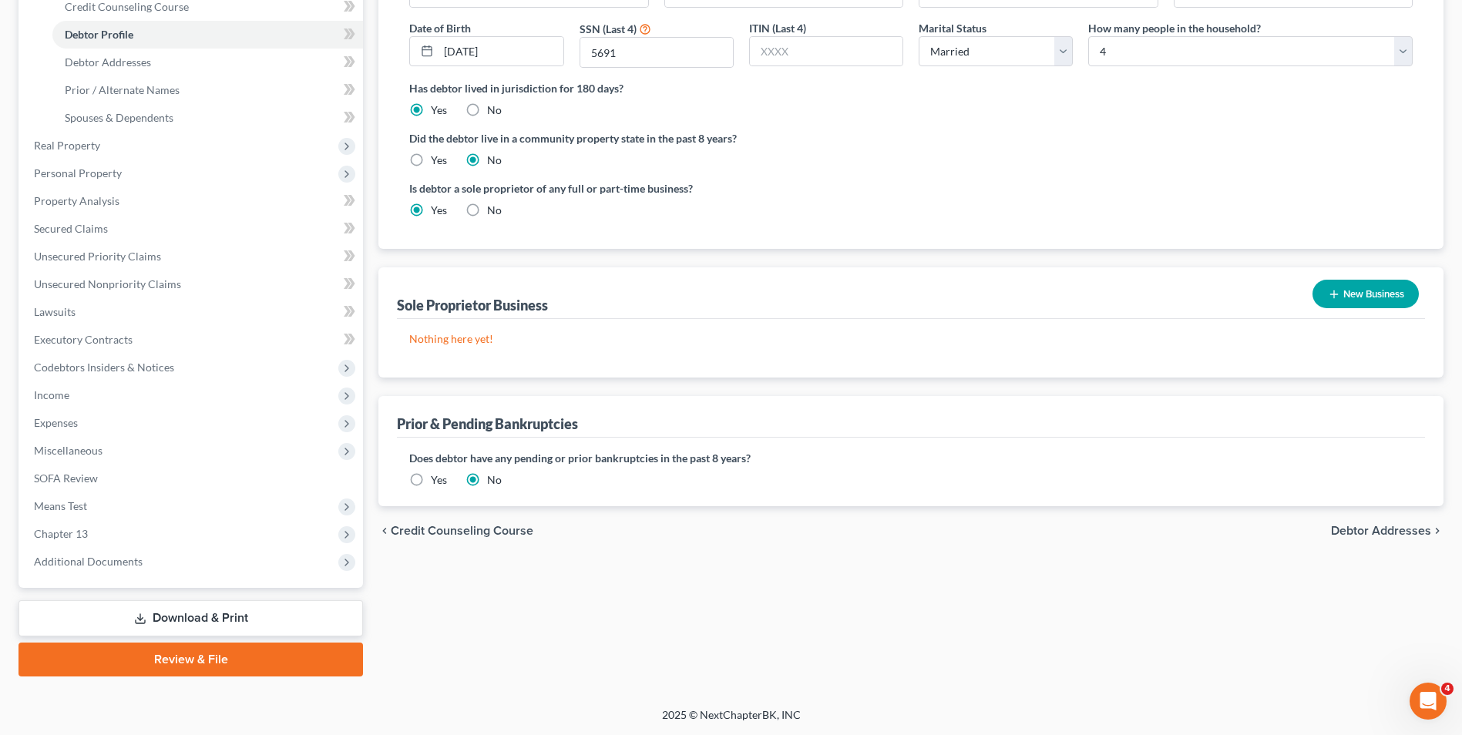
scroll to position [124, 0]
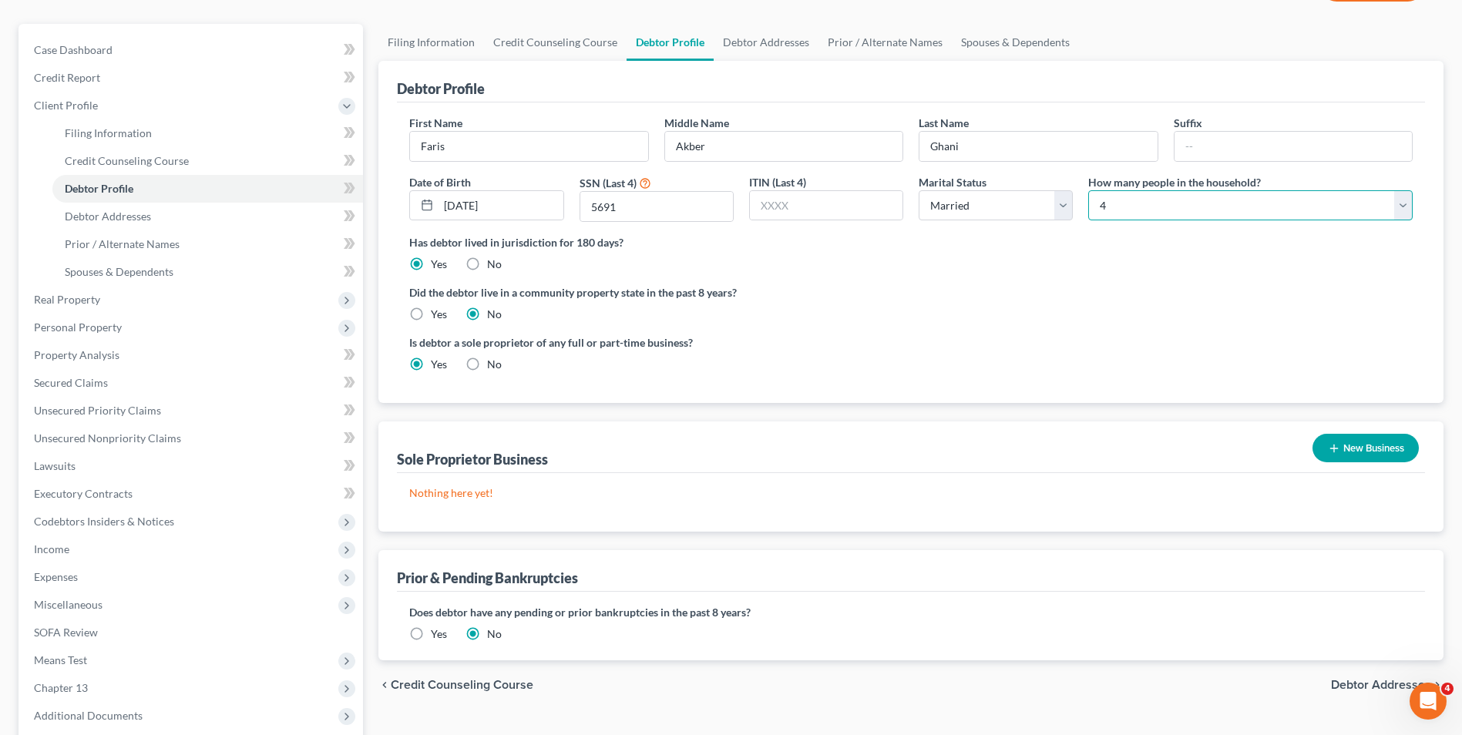
click at [1406, 213] on select "Select 1 2 3 4 5 6 7 8 9 10 11 12 13 14 15 16 17 18 19 20" at bounding box center [1251, 205] width 325 height 31
select select "2"
click at [1089, 190] on select "Select 1 2 3 4 5 6 7 8 9 10 11 12 13 14 15 16 17 18 19 20" at bounding box center [1251, 205] width 325 height 31
click at [1255, 273] on ng-include "First Name Faris Middle Name Akber Last Name Ghani Suffix Date of Birth 12/08/1…" at bounding box center [911, 250] width 1004 height 270
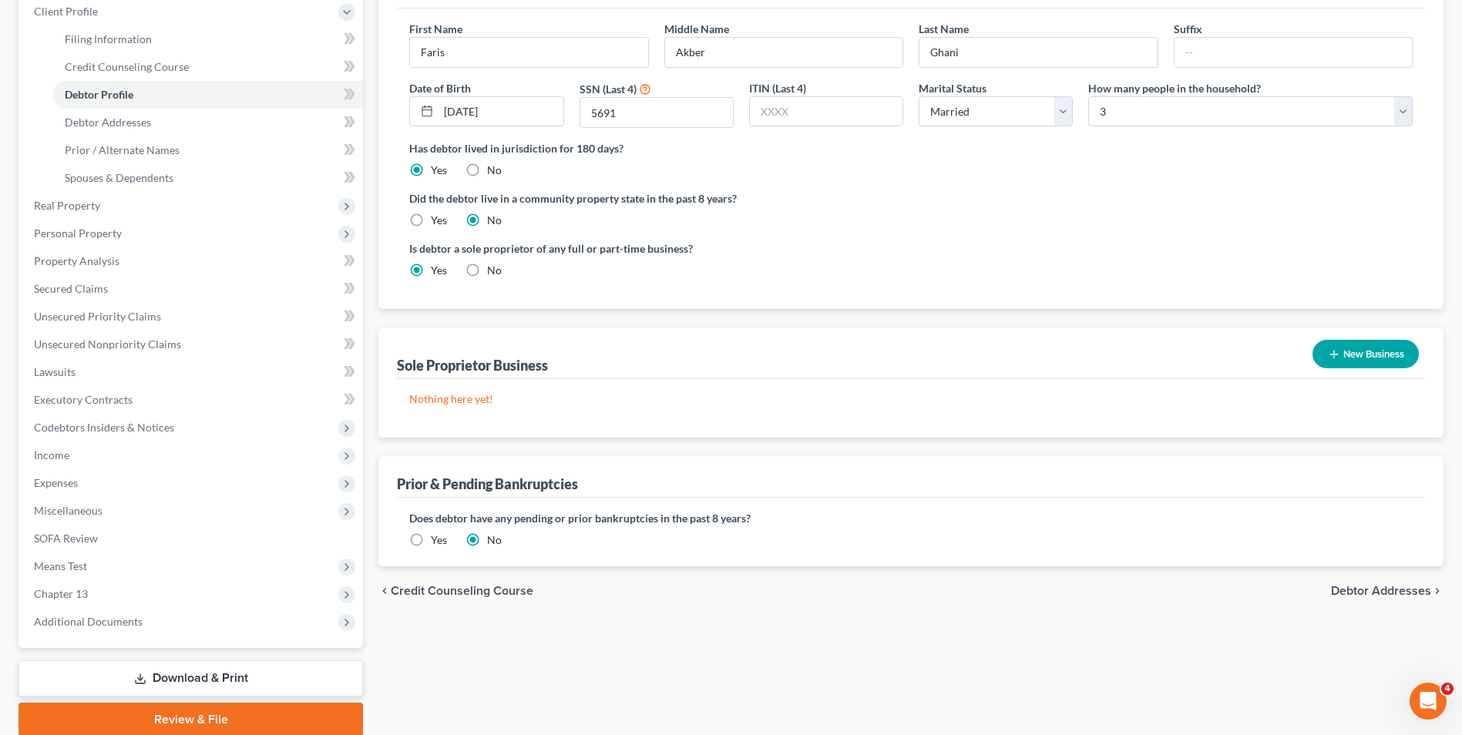
scroll to position [278, 0]
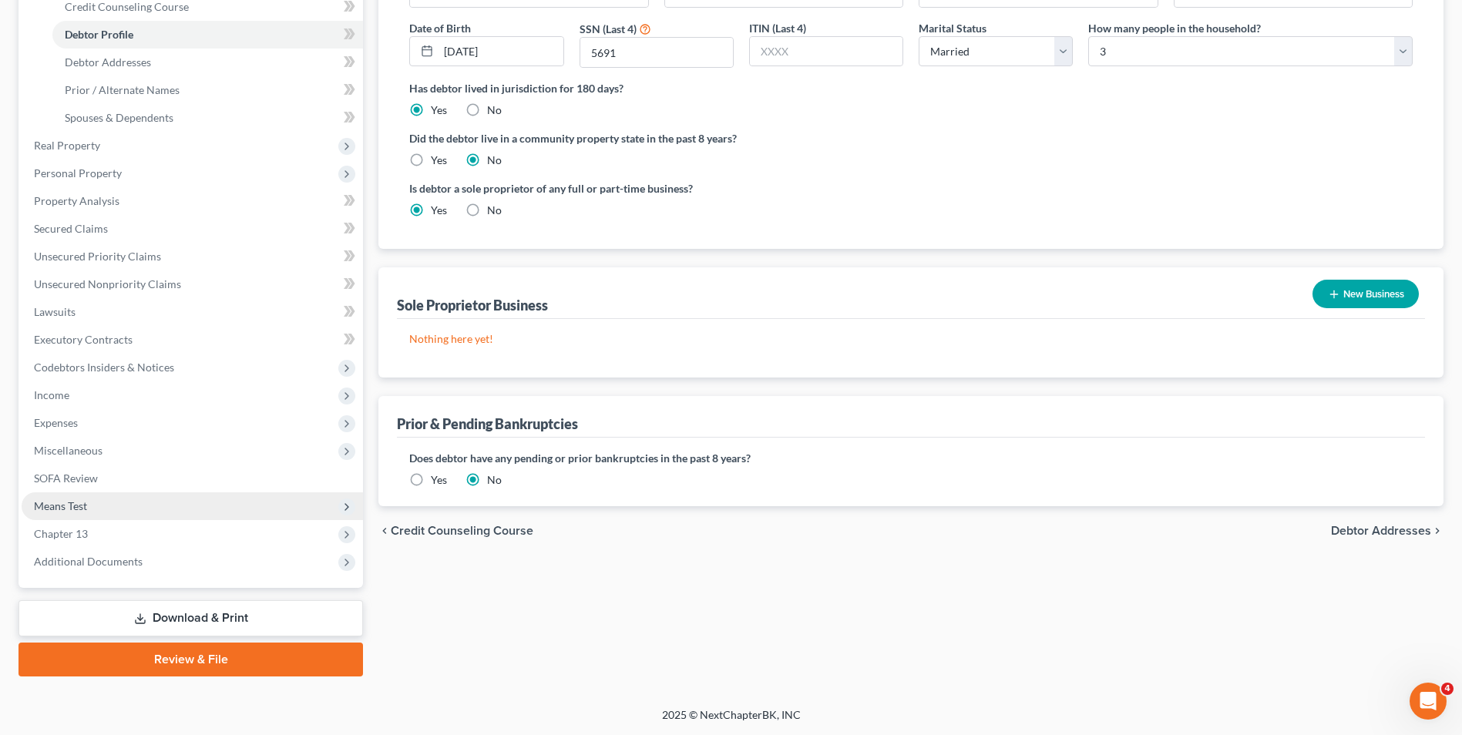
click at [81, 516] on span "Means Test" at bounding box center [193, 507] width 342 height 28
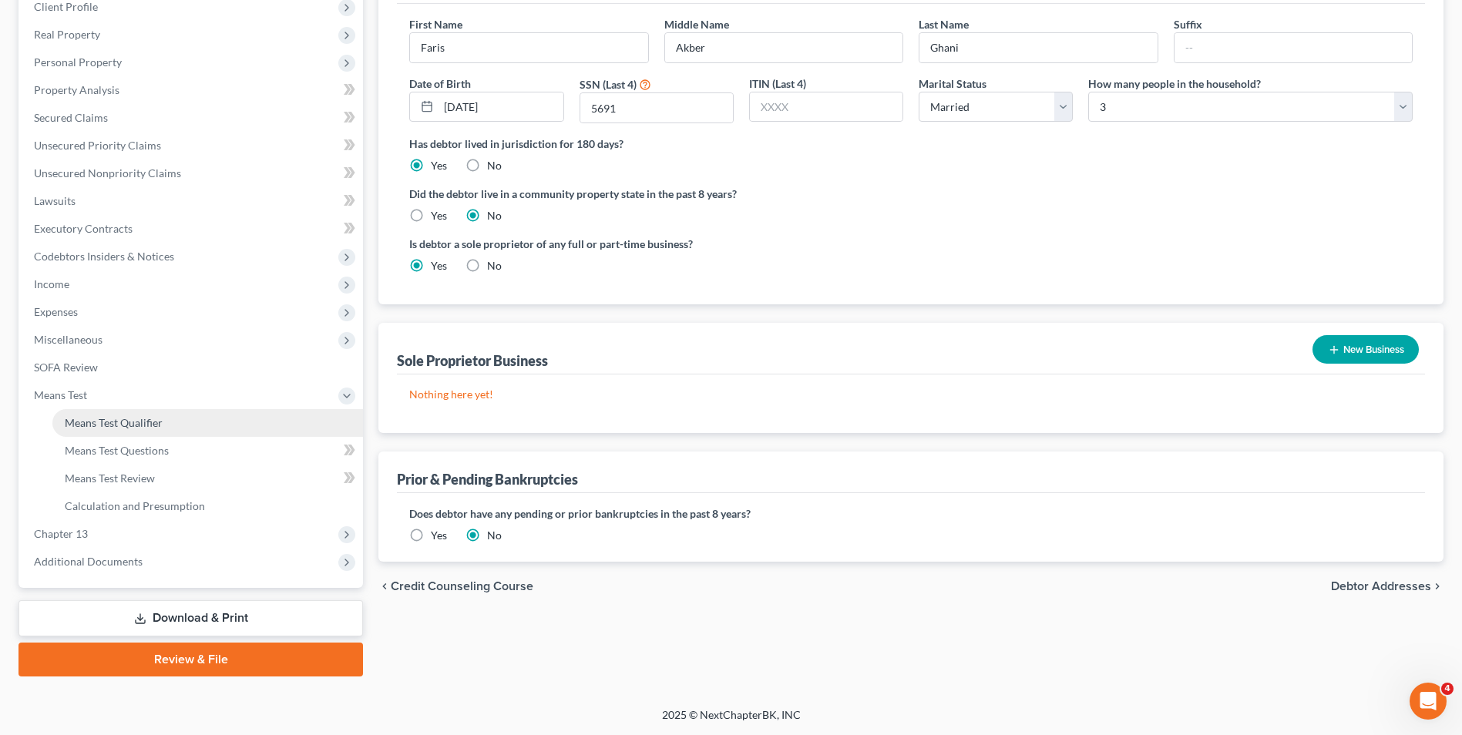
click at [98, 426] on span "Means Test Qualifier" at bounding box center [114, 422] width 98 height 13
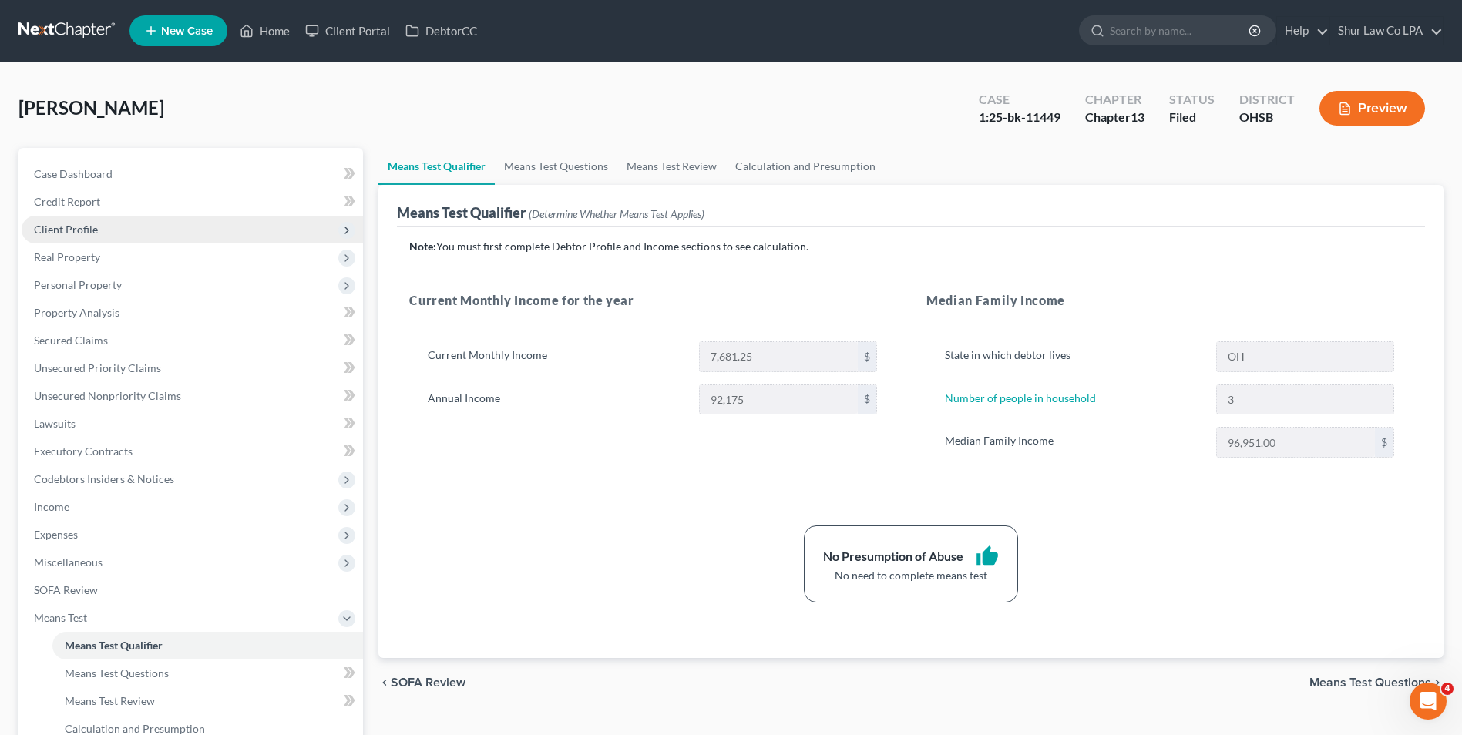
click at [87, 232] on span "Client Profile" at bounding box center [66, 229] width 64 height 13
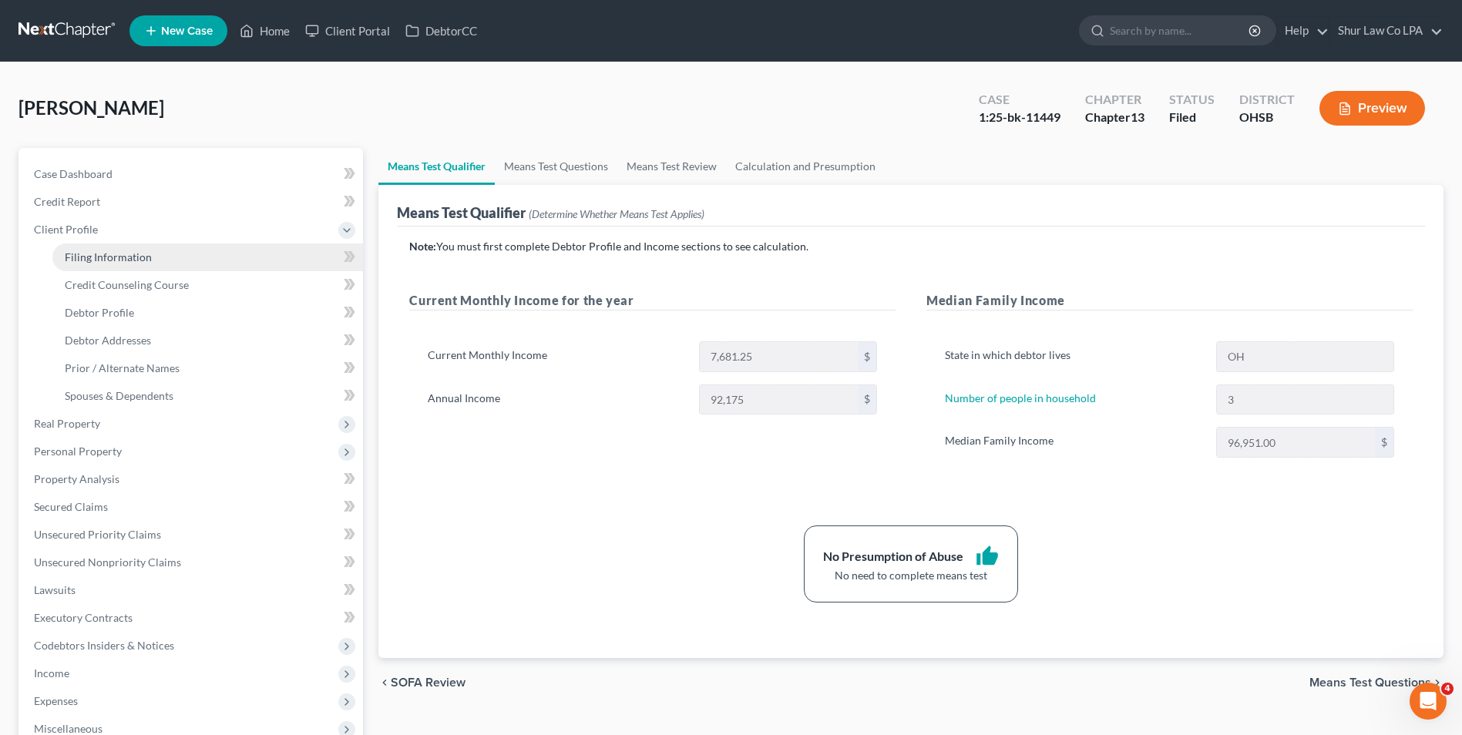
click at [111, 255] on span "Filing Information" at bounding box center [108, 257] width 87 height 13
select select "1"
select select "0"
select select "3"
select select "62"
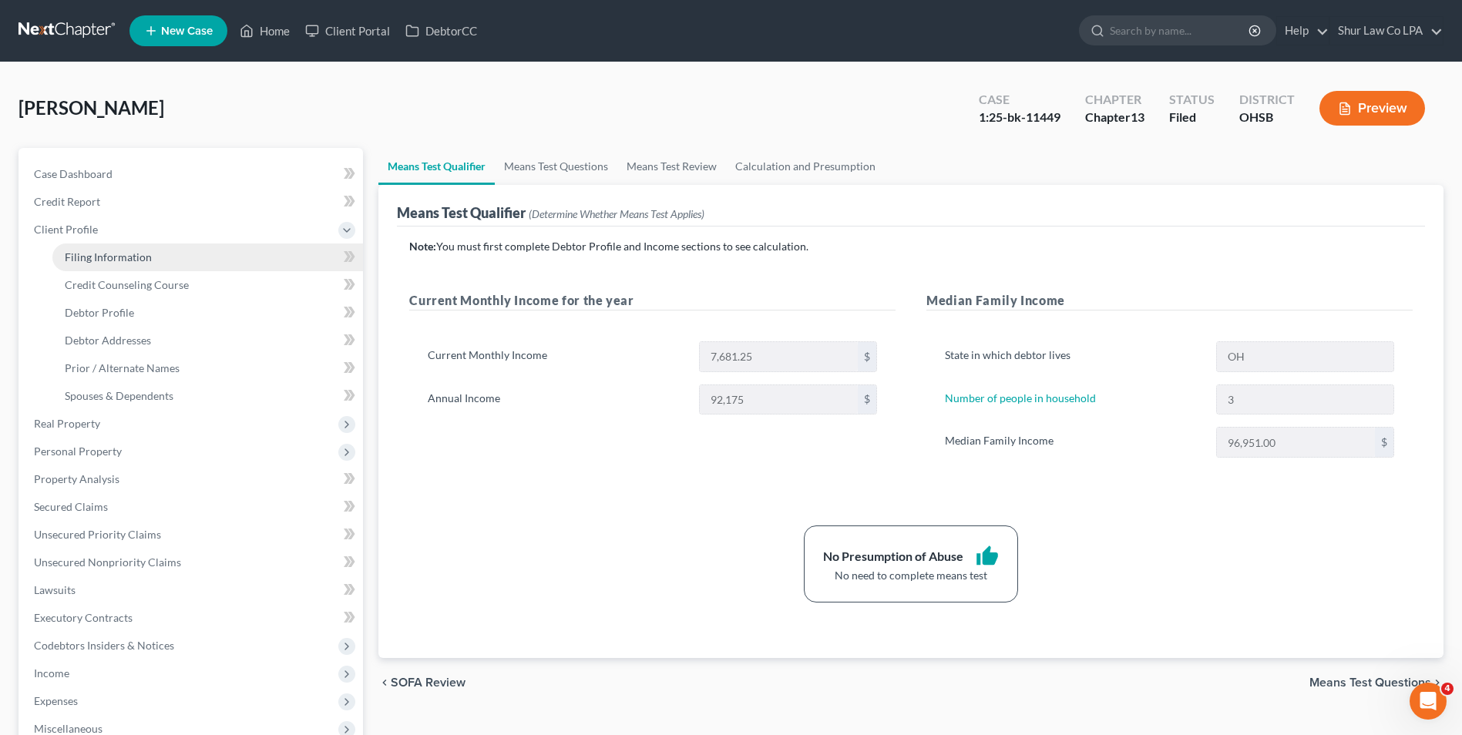
select select "0"
select select "36"
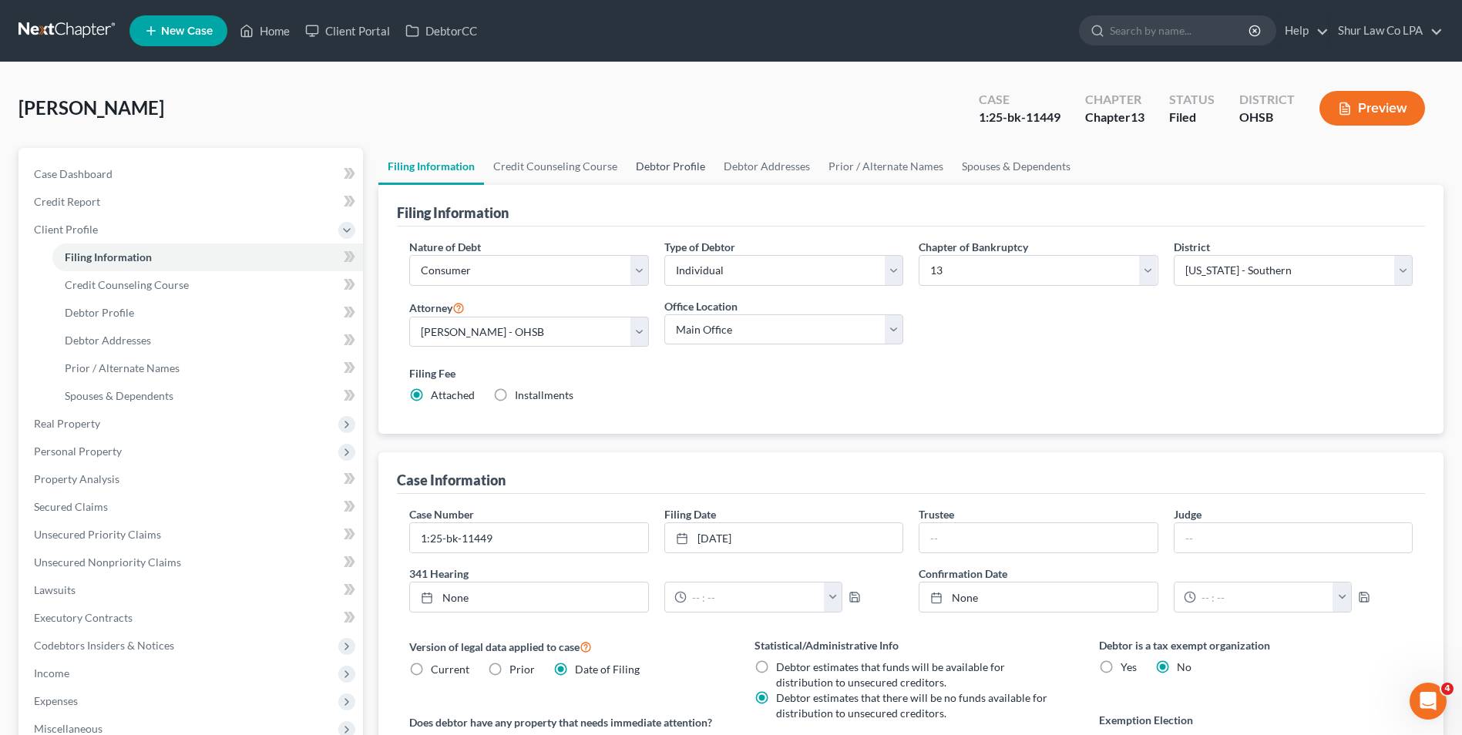
click at [655, 161] on link "Debtor Profile" at bounding box center [671, 166] width 88 height 37
select select "1"
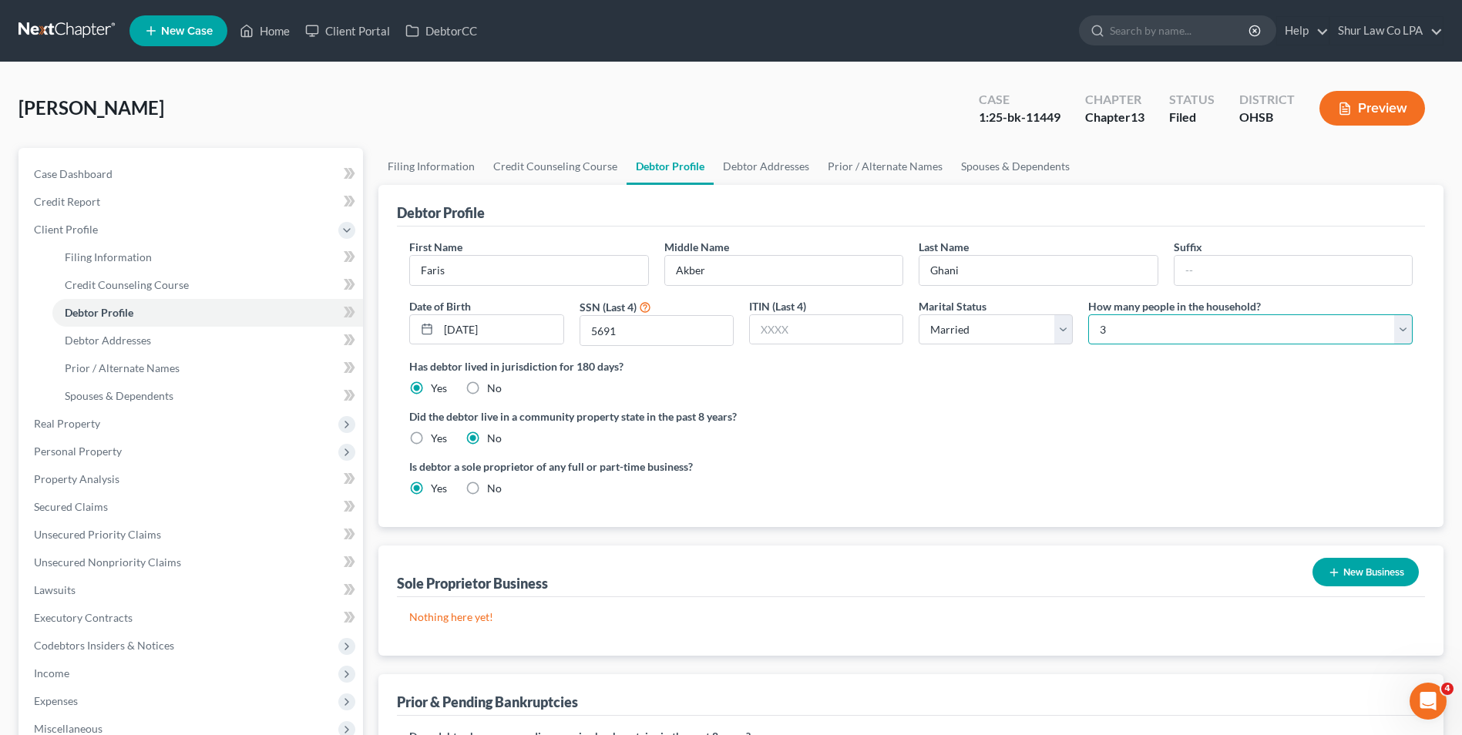
click at [1210, 332] on select "Select 1 2 3 4 5 6 7 8 9 10 11 12 13 14 15 16 17 18 19 20" at bounding box center [1251, 330] width 325 height 31
select select "3"
click at [1089, 315] on select "Select 1 2 3 4 5 6 7 8 9 10 11 12 13 14 15 16 17 18 19 20" at bounding box center [1251, 330] width 325 height 31
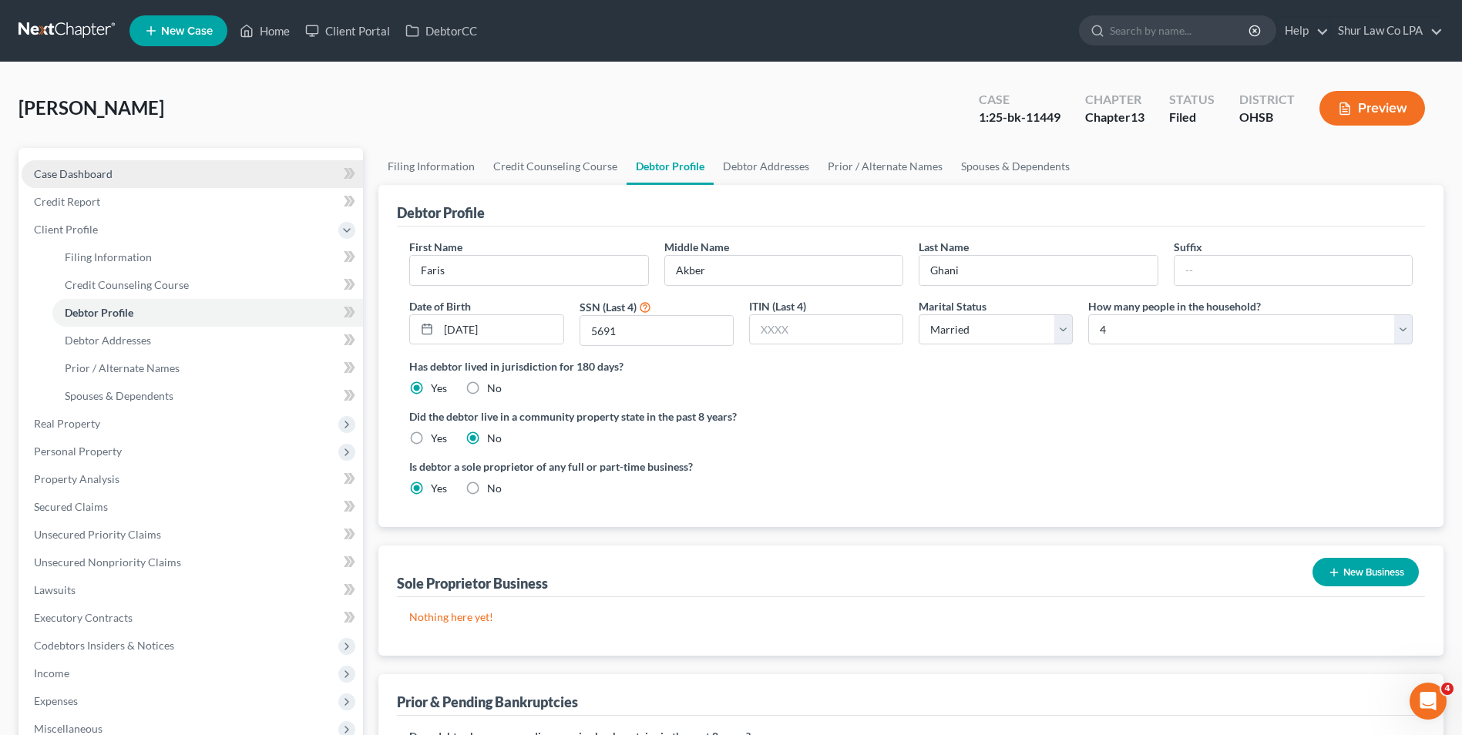
click at [72, 173] on span "Case Dashboard" at bounding box center [73, 173] width 79 height 13
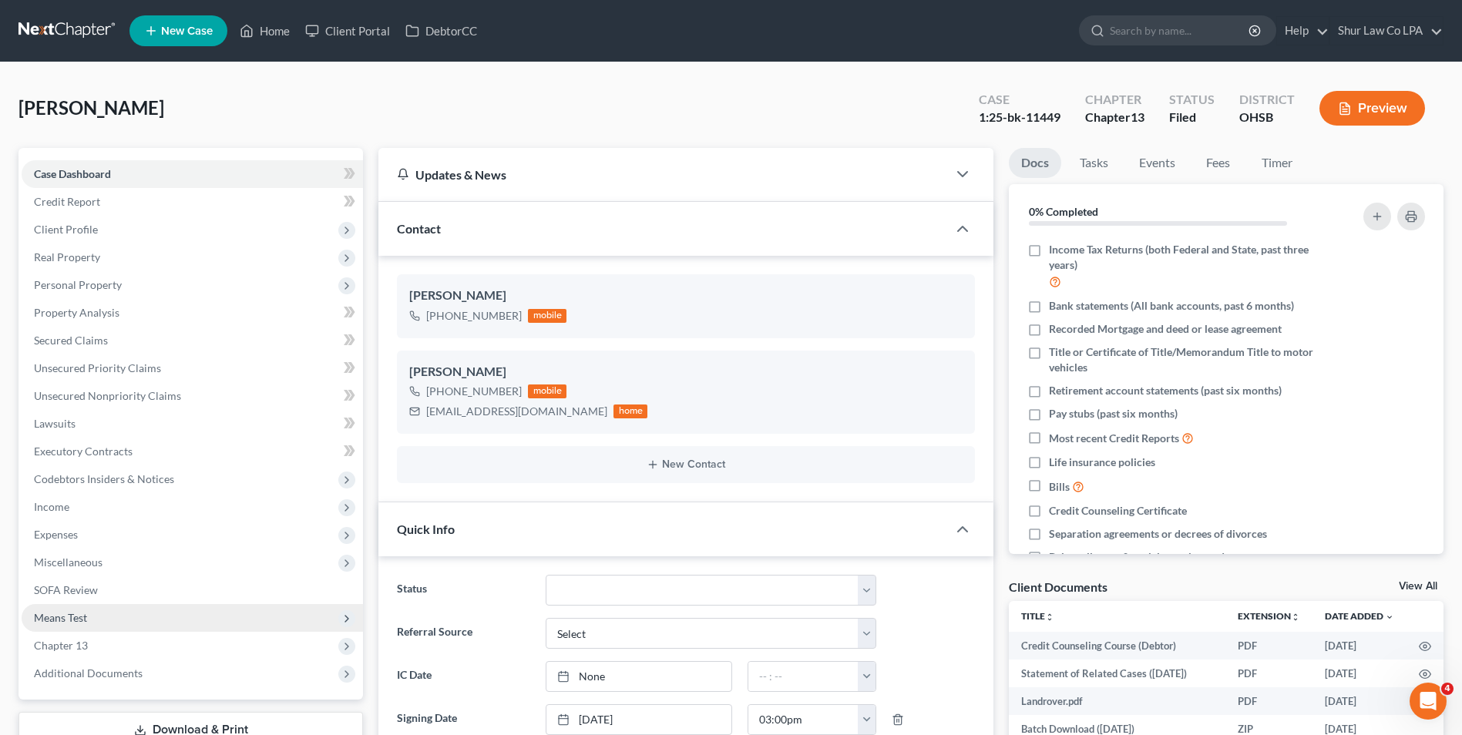
click at [83, 617] on span "Means Test" at bounding box center [60, 617] width 53 height 13
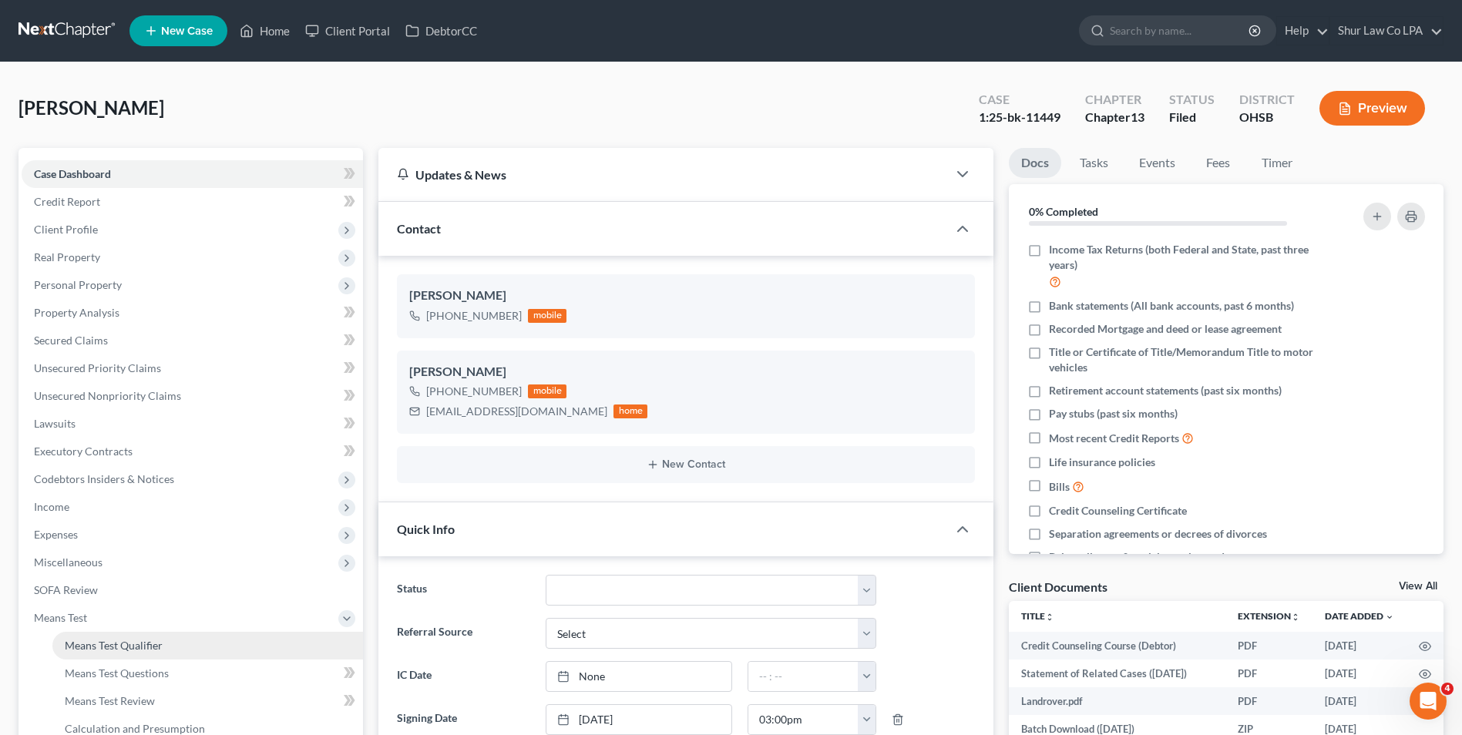
click at [86, 646] on span "Means Test Qualifier" at bounding box center [114, 645] width 98 height 13
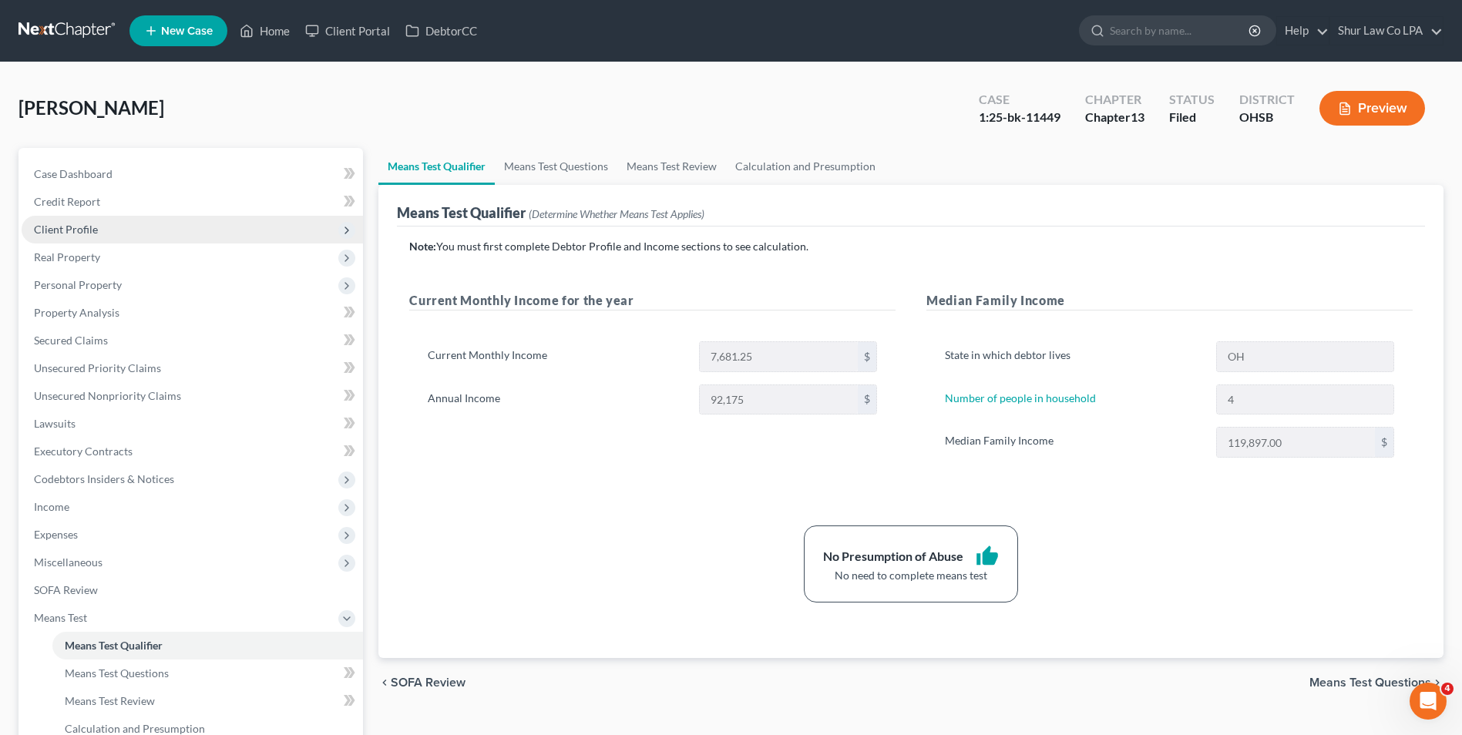
click at [93, 227] on span "Client Profile" at bounding box center [66, 229] width 64 height 13
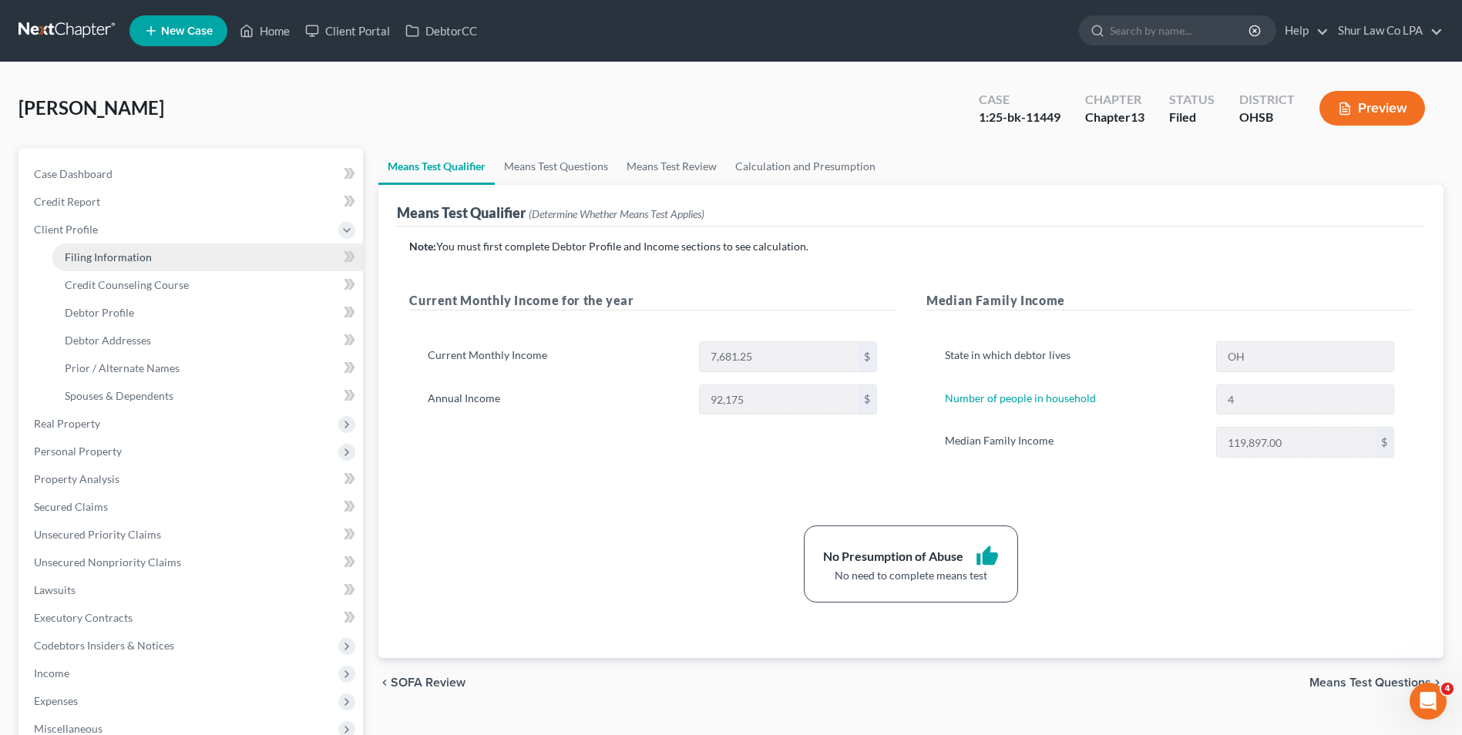
click at [110, 257] on span "Filing Information" at bounding box center [108, 257] width 87 height 13
select select "1"
select select "0"
select select "3"
select select "62"
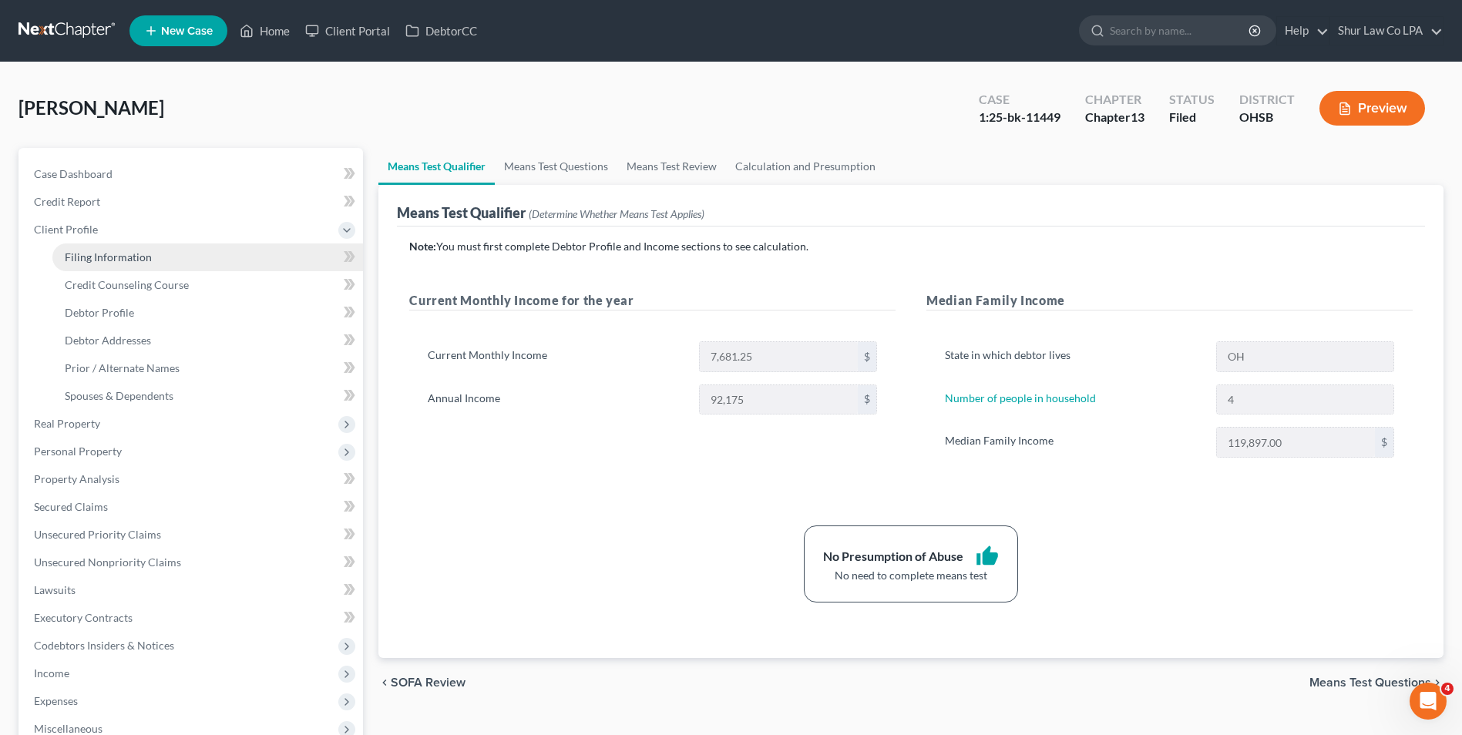
select select "0"
select select "36"
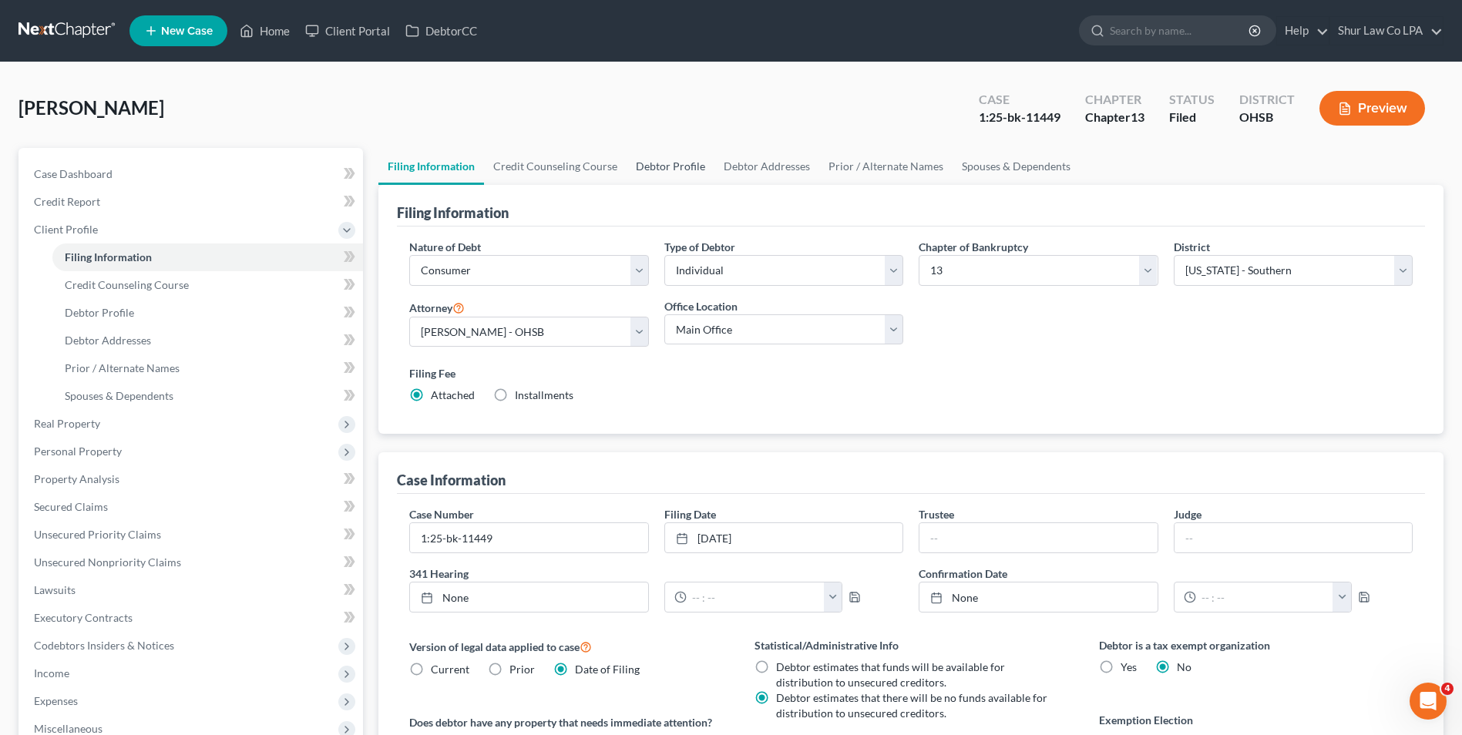
click at [688, 167] on link "Debtor Profile" at bounding box center [671, 166] width 88 height 37
select select "1"
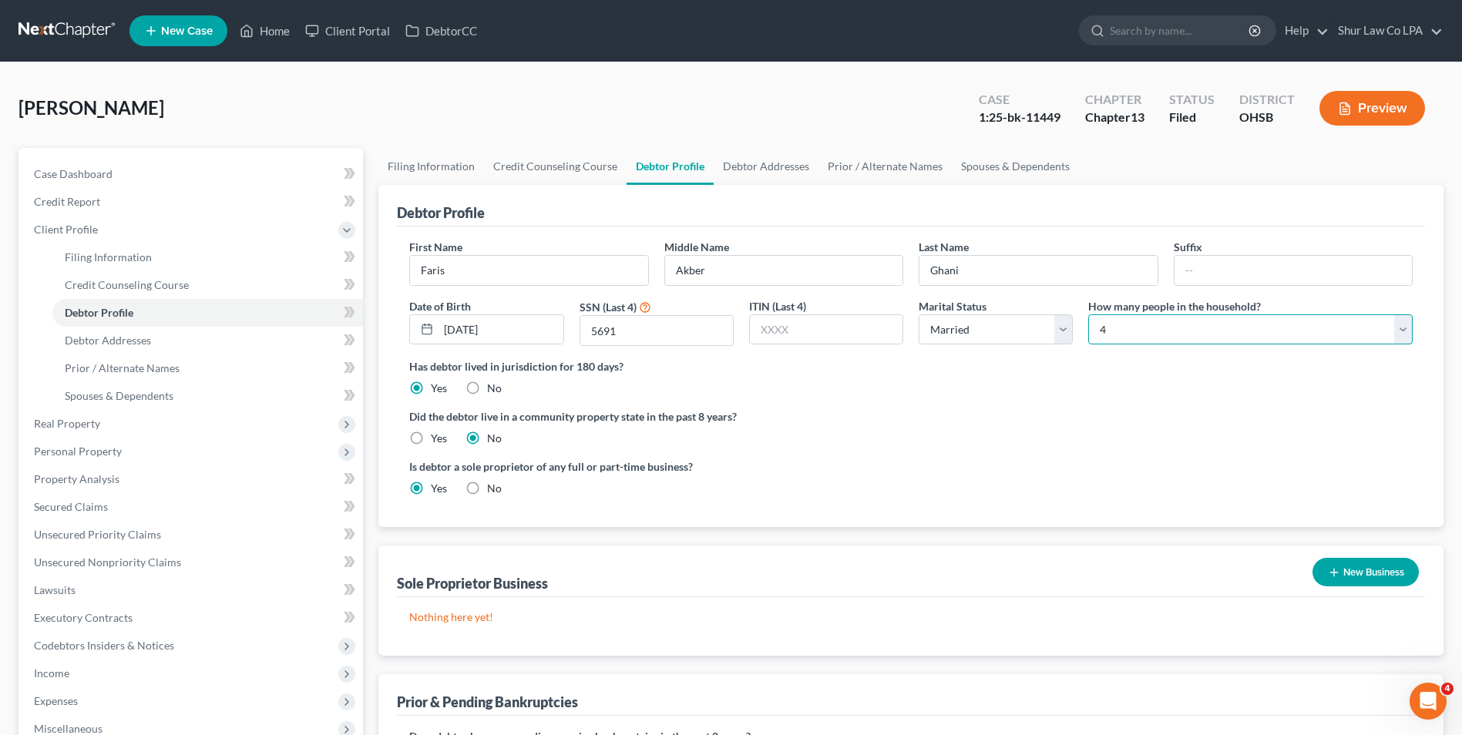
click at [1152, 334] on select "Select 1 2 3 4 5 6 7 8 9 10 11 12 13 14 15 16 17 18 19 20" at bounding box center [1251, 330] width 325 height 31
select select "2"
click at [1089, 315] on select "Select 1 2 3 4 5 6 7 8 9 10 11 12 13 14 15 16 17 18 19 20" at bounding box center [1251, 330] width 325 height 31
click at [1121, 395] on div "Has debtor lived in jurisdiction for 180 days? Yes No Debtor must reside in jur…" at bounding box center [911, 377] width 1004 height 38
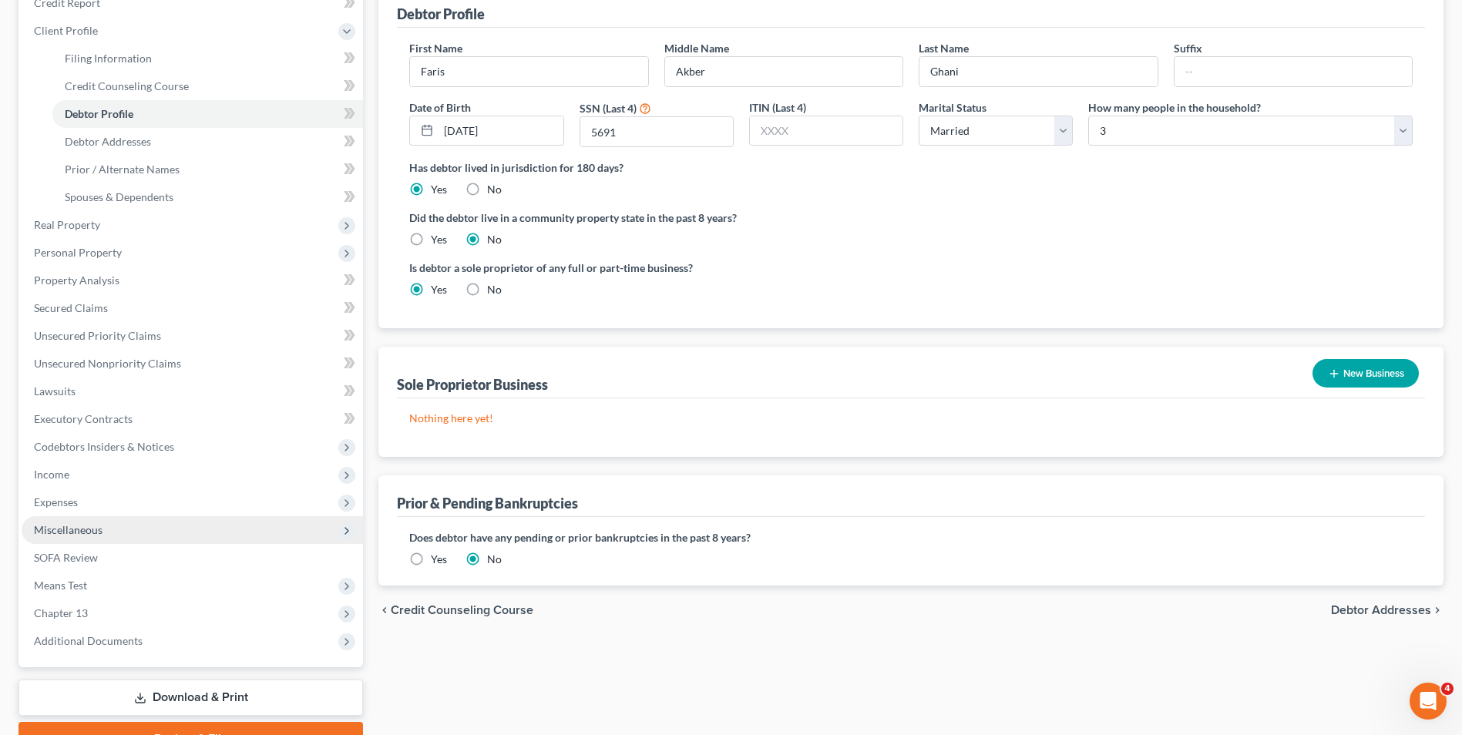
scroll to position [278, 0]
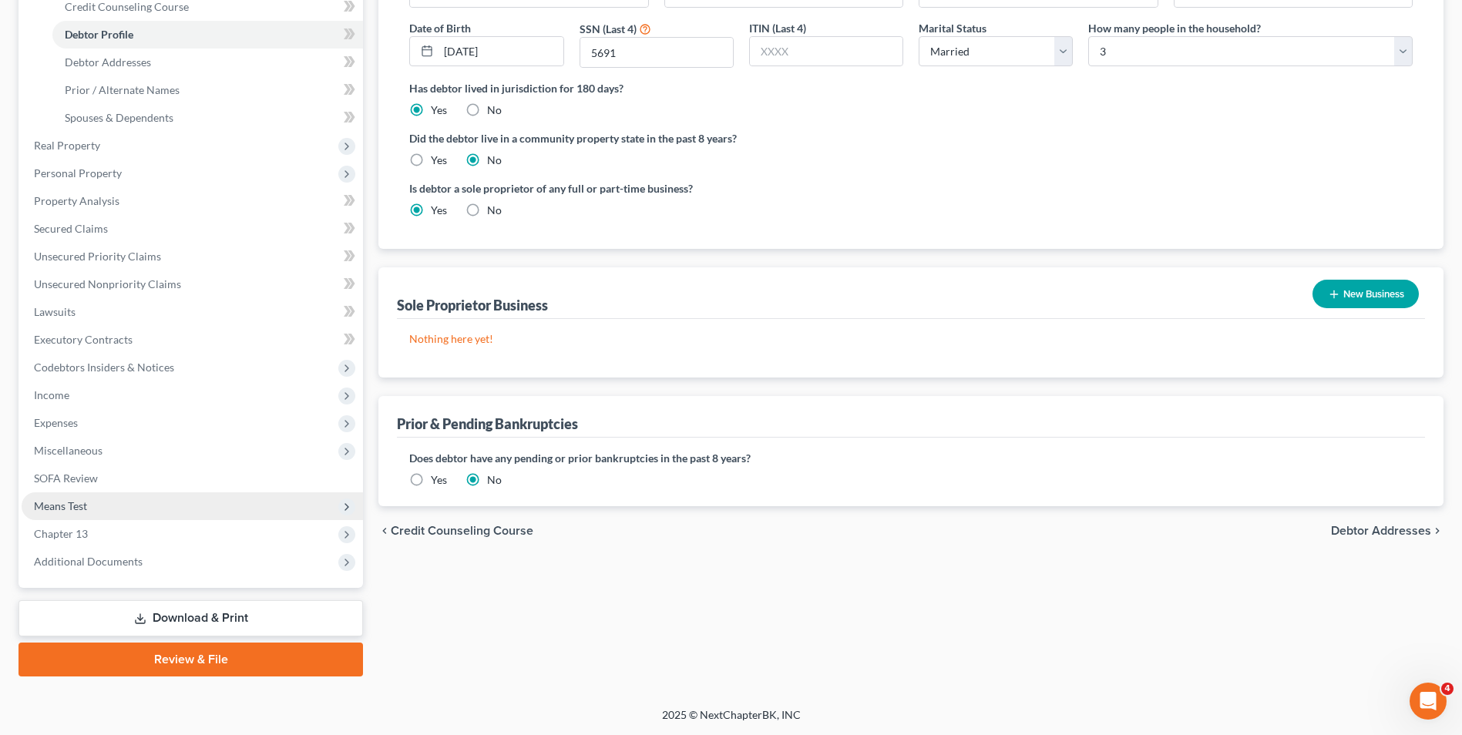
click at [77, 503] on span "Means Test" at bounding box center [60, 506] width 53 height 13
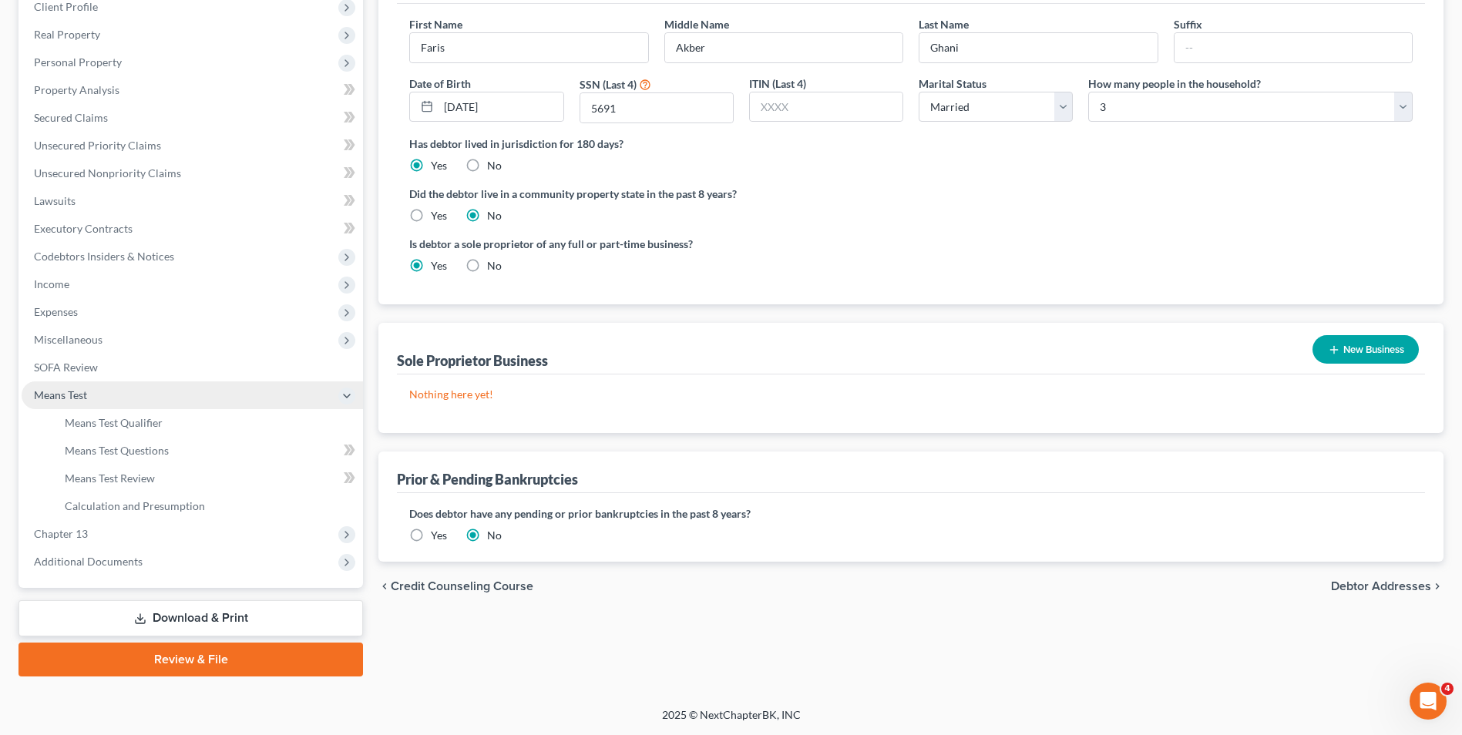
scroll to position [223, 0]
click at [107, 418] on span "Means Test Qualifier" at bounding box center [114, 422] width 98 height 13
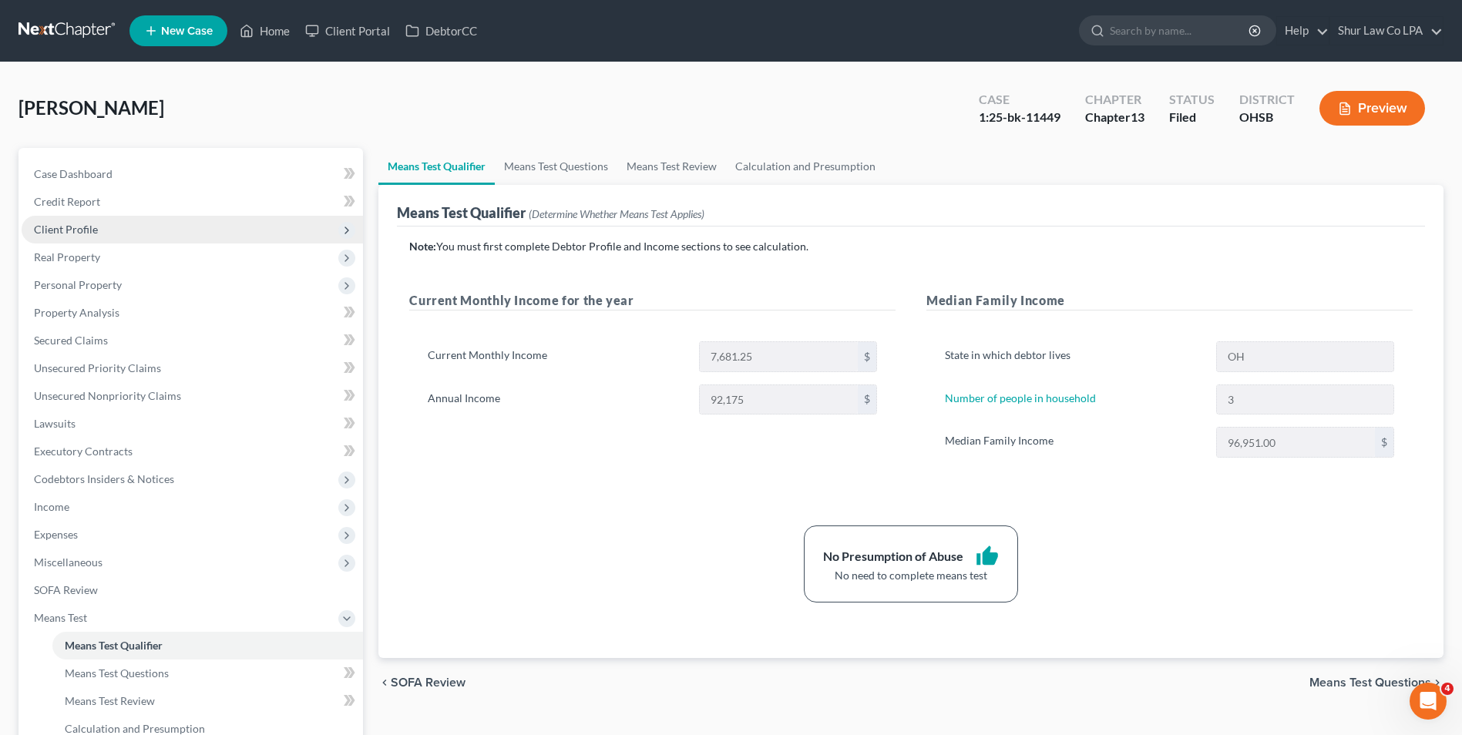
click at [58, 236] on span "Client Profile" at bounding box center [193, 230] width 342 height 28
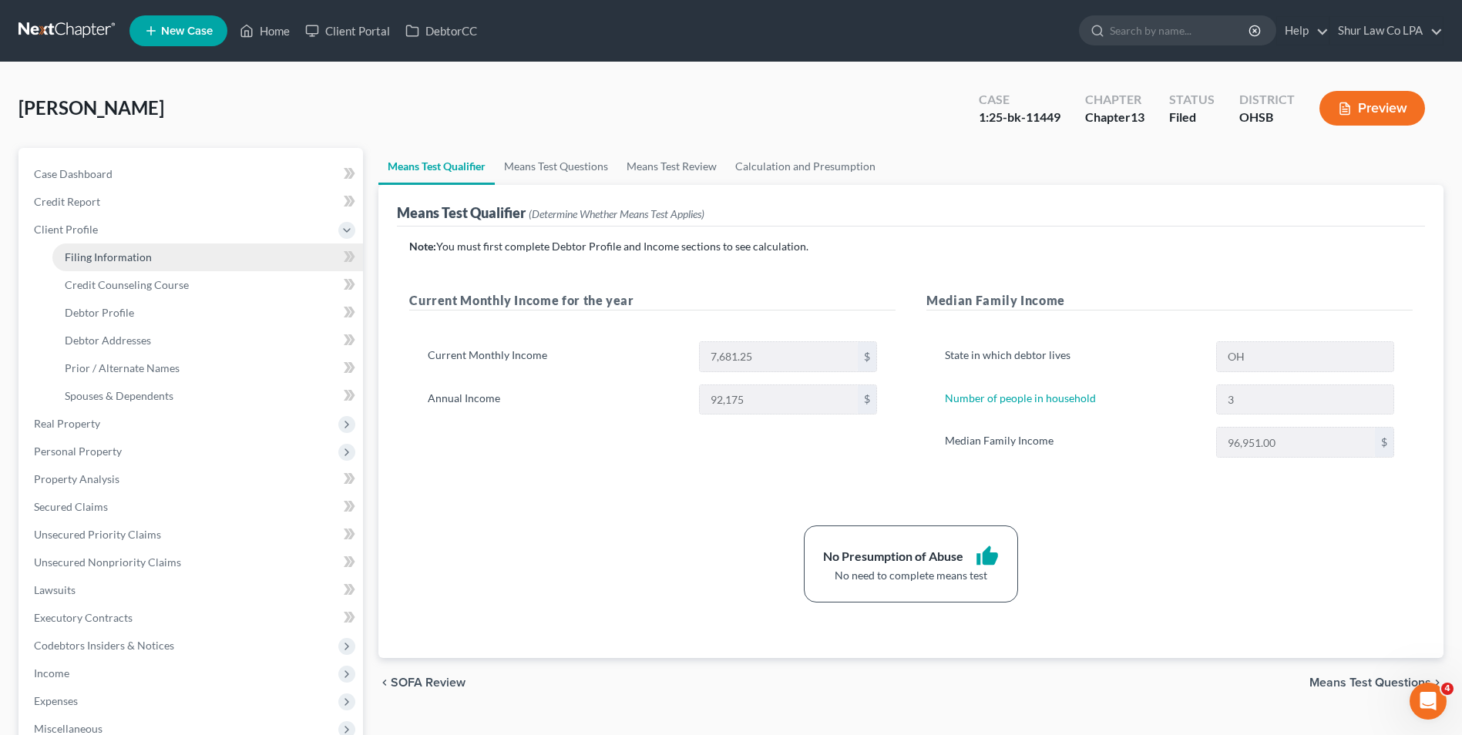
click at [93, 251] on span "Filing Information" at bounding box center [108, 257] width 87 height 13
select select "1"
select select "0"
select select "3"
select select "62"
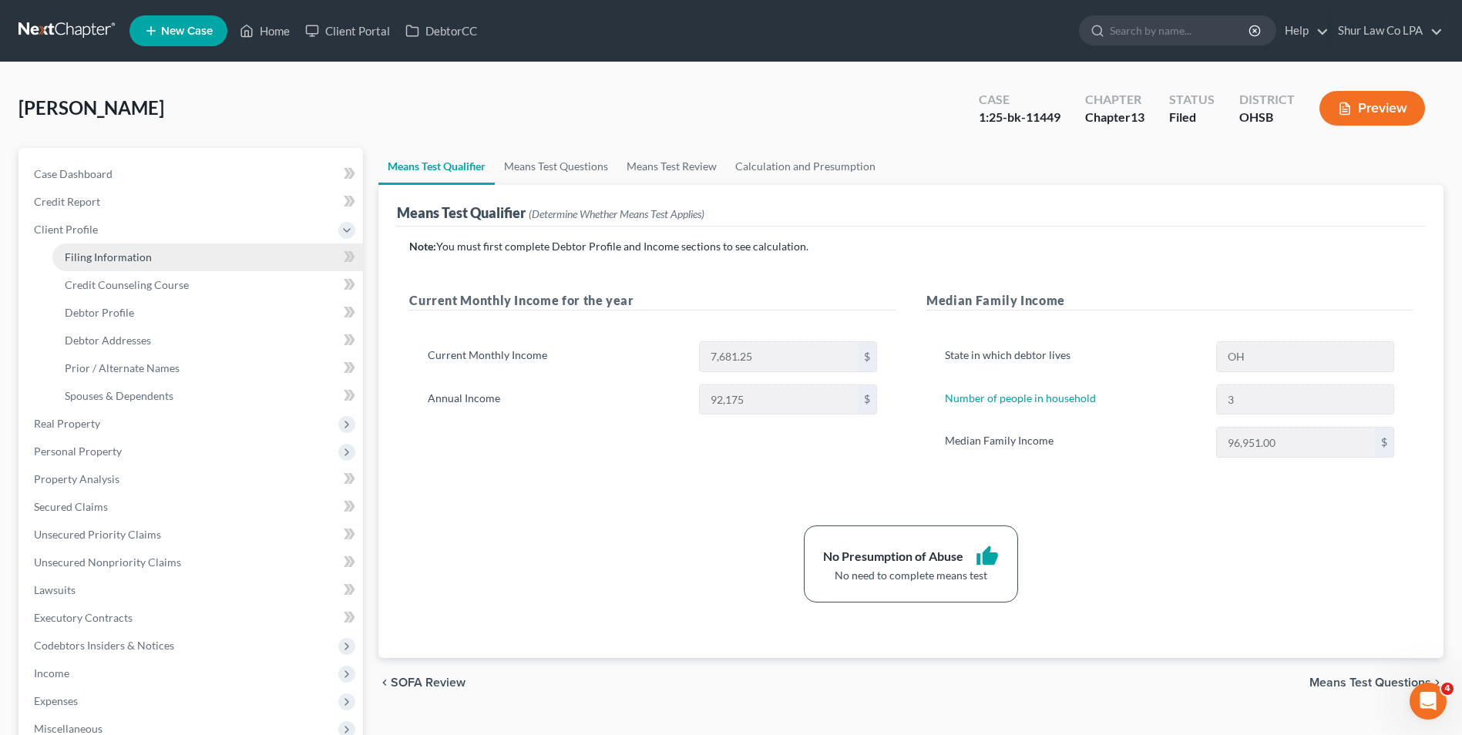
select select "0"
select select "36"
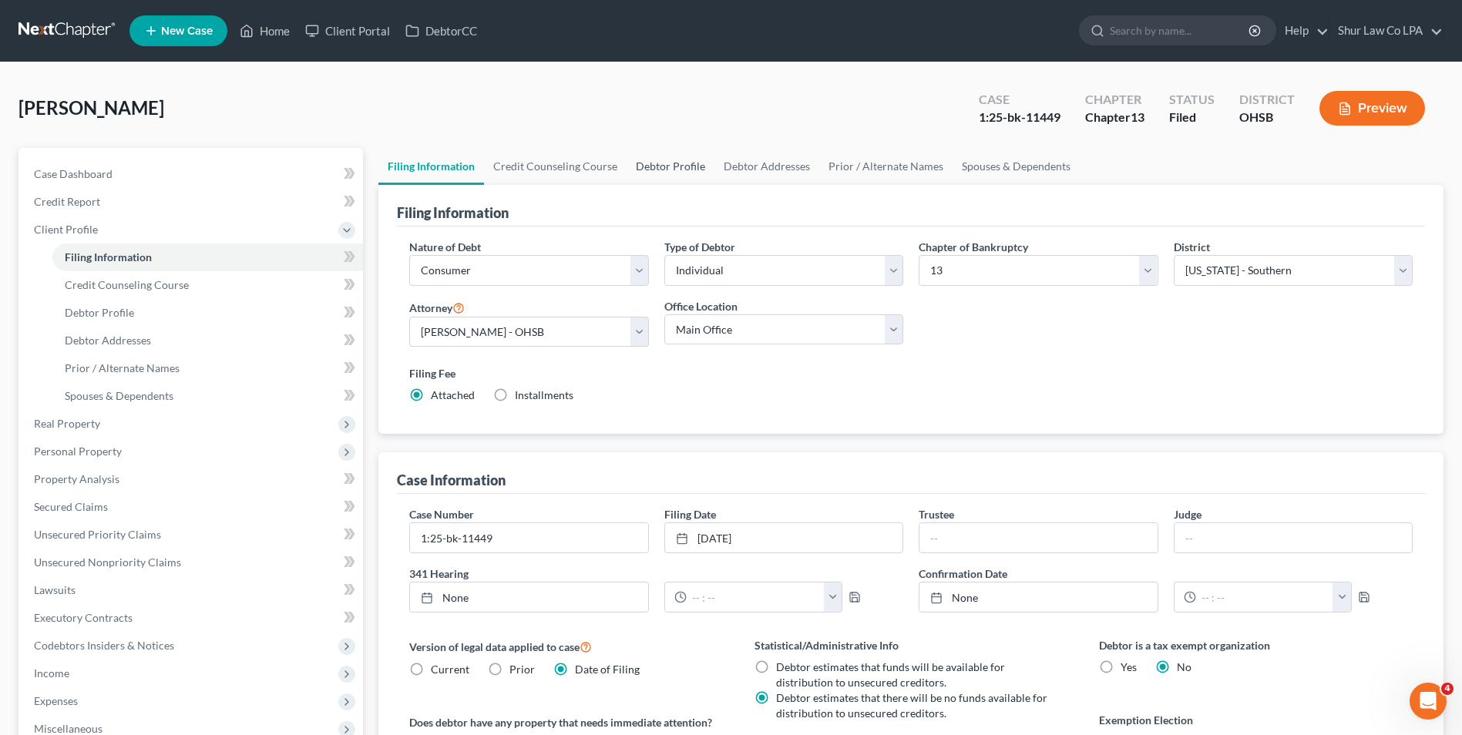
click at [675, 163] on link "Debtor Profile" at bounding box center [671, 166] width 88 height 37
select select "1"
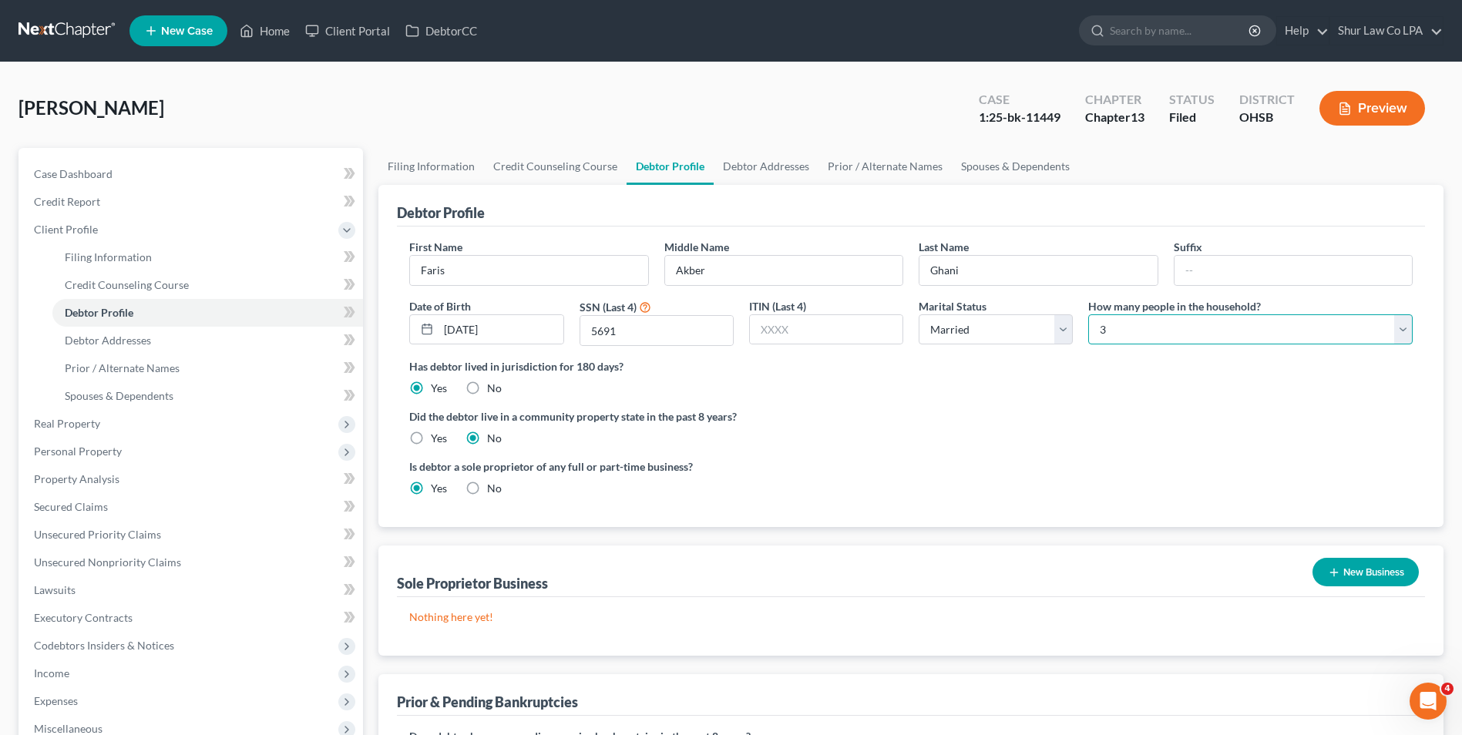
click at [1176, 321] on select "Select 1 2 3 4 5 6 7 8 9 10 11 12 13 14 15 16 17 18 19 20" at bounding box center [1251, 330] width 325 height 31
select select "3"
click at [1089, 315] on select "Select 1 2 3 4 5 6 7 8 9 10 11 12 13 14 15 16 17 18 19 20" at bounding box center [1251, 330] width 325 height 31
click at [1141, 412] on label "Did the debtor live in a community property state in the past 8 years?" at bounding box center [911, 417] width 1004 height 16
click at [161, 451] on span "Personal Property" at bounding box center [193, 452] width 342 height 28
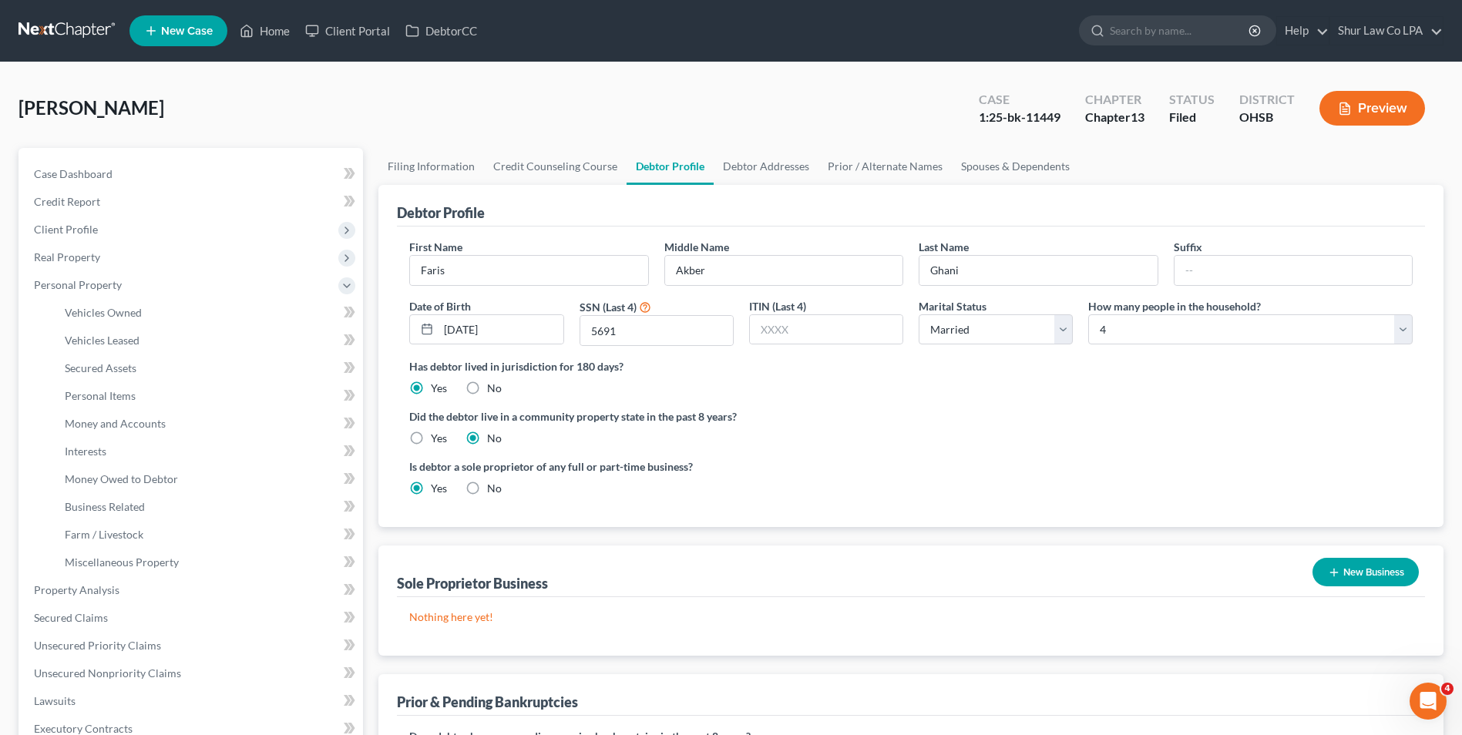
click at [46, 25] on link at bounding box center [68, 31] width 99 height 28
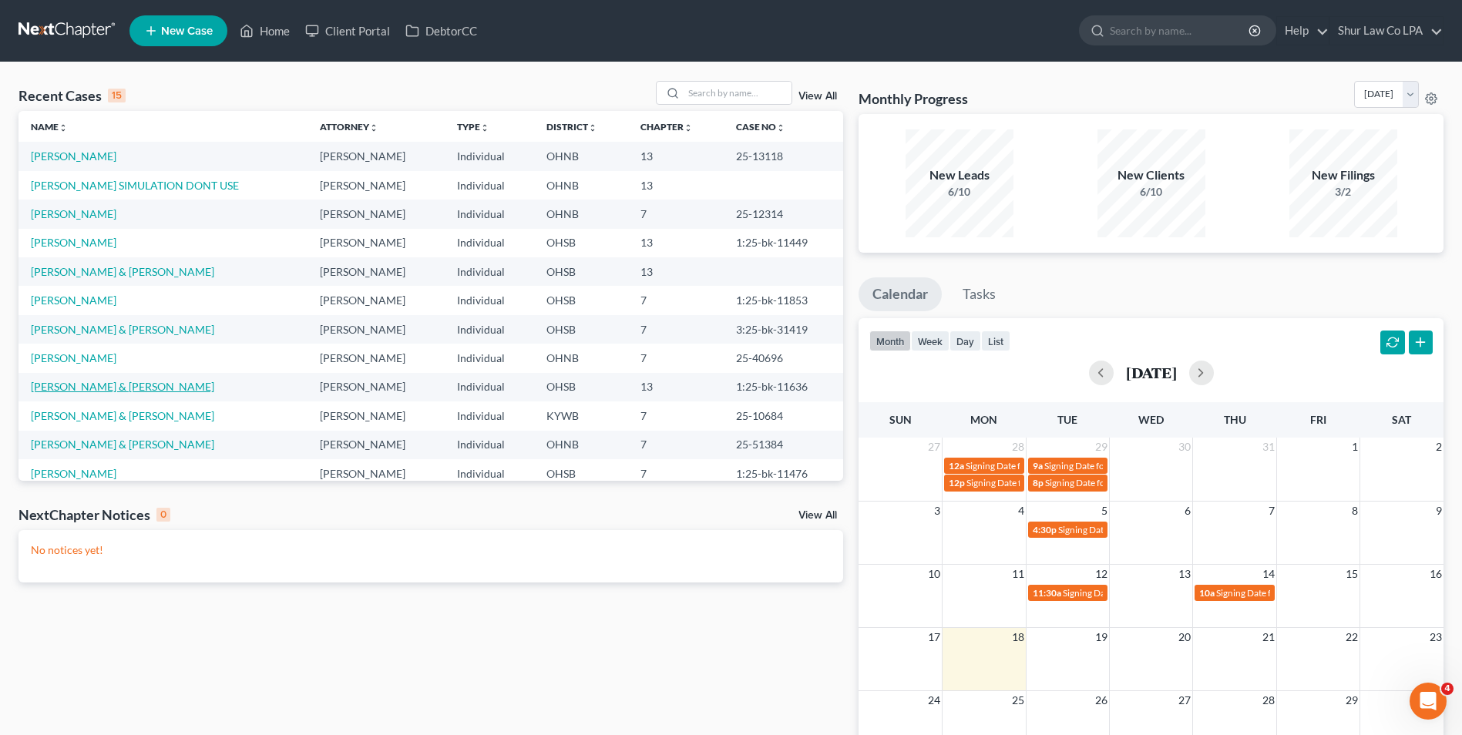
click at [107, 390] on link "Dryer, Joseph & Brittany" at bounding box center [122, 386] width 183 height 13
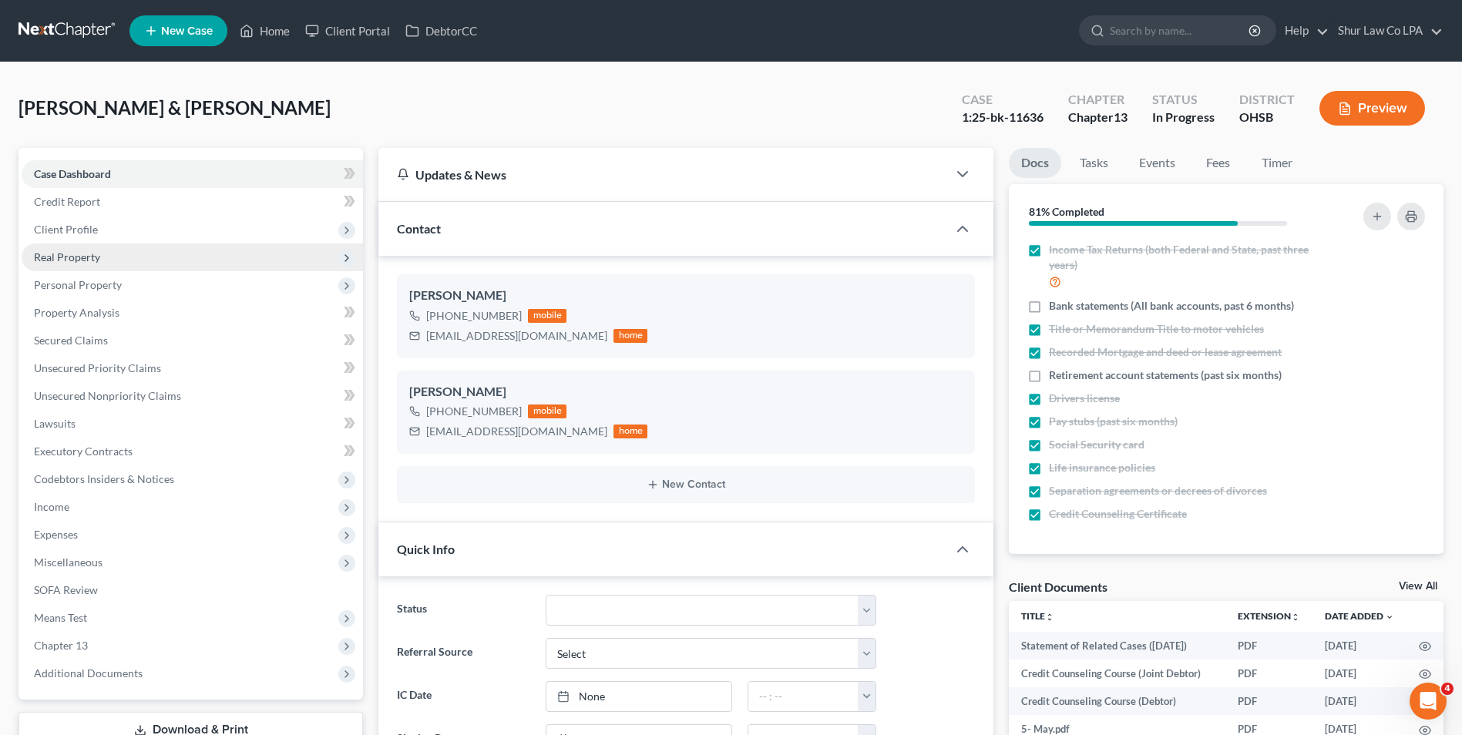
click at [82, 258] on span "Real Property" at bounding box center [67, 257] width 66 height 13
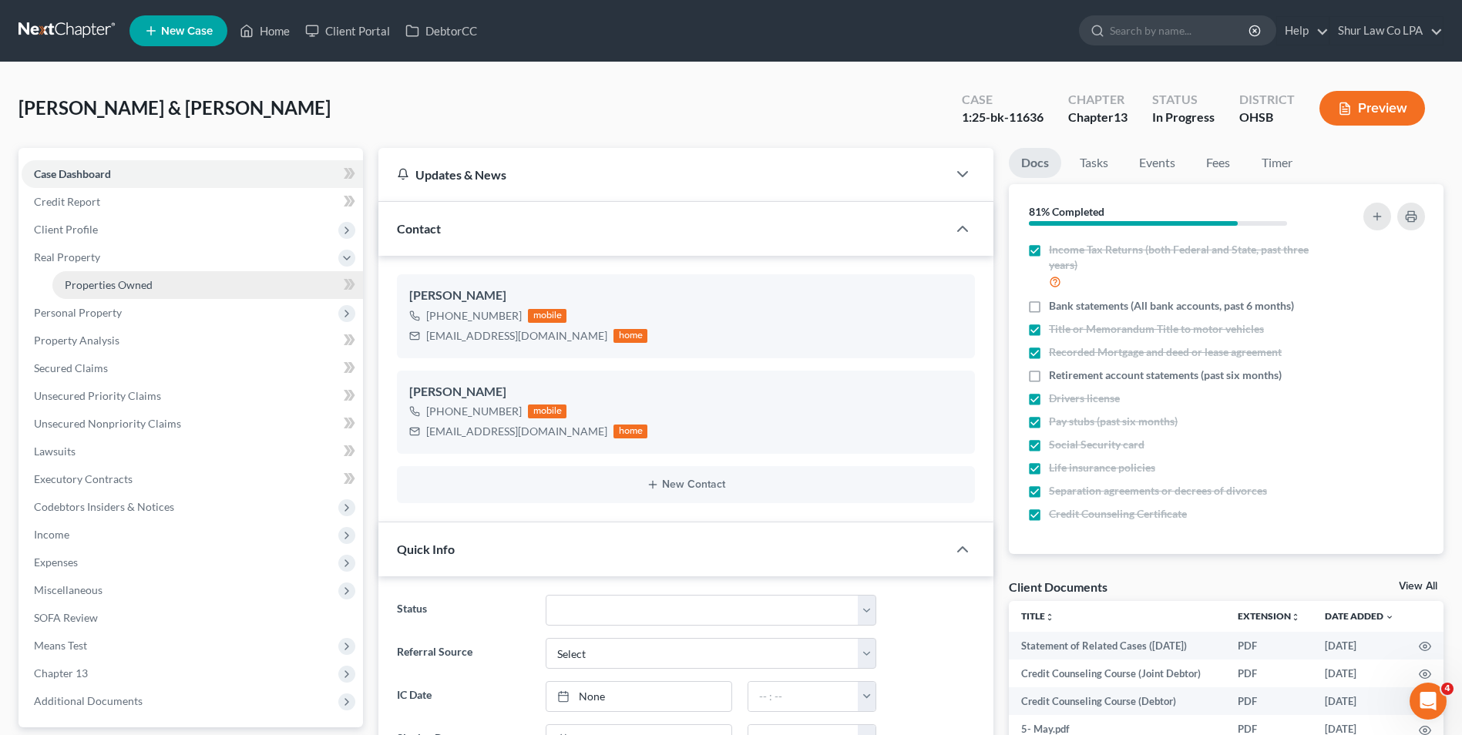
click at [100, 289] on span "Properties Owned" at bounding box center [109, 284] width 88 height 13
